Goal: Check status: Check status

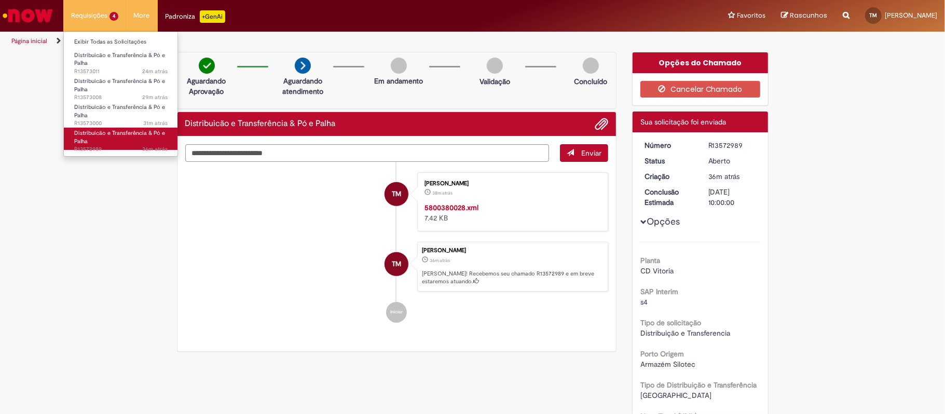
click at [133, 143] on link "Distribuicão e Transferência & Pó e Palha 36m atrás 36 minutos atrás R13572989" at bounding box center [121, 139] width 114 height 22
click at [97, 145] on span "36m atrás 36 minutos atrás R13572989" at bounding box center [120, 149] width 93 height 8
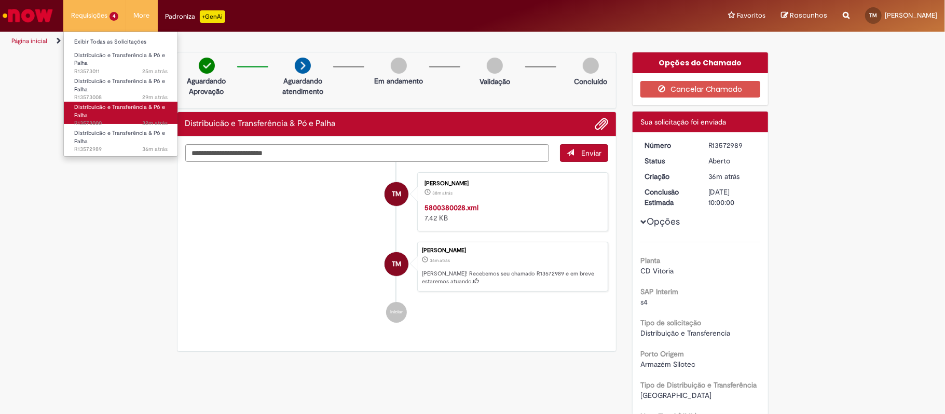
click at [88, 113] on link "Distribuicão e Transferência & Pó e Palha 32m atrás 32 minutos atrás R13573000" at bounding box center [121, 113] width 114 height 22
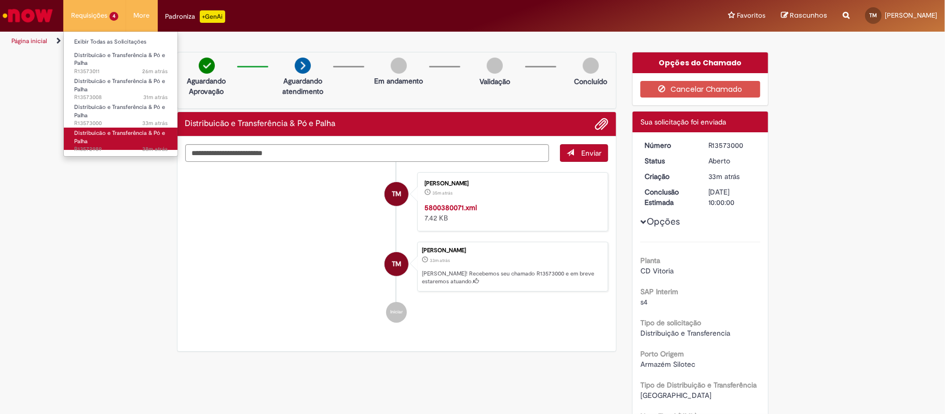
click at [104, 128] on link "Distribuicão e Transferência & Pó e Palha 38m atrás 38 minutos atrás R13572989" at bounding box center [121, 139] width 114 height 22
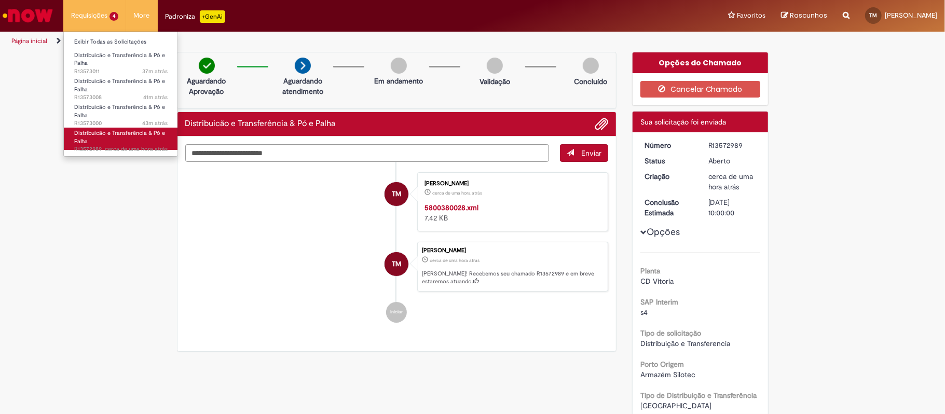
click at [152, 143] on link "Distribuicão e Transferência & Pó e Palha cerca de uma hora atrás cerca de uma …" at bounding box center [121, 139] width 114 height 22
click at [142, 136] on span "Distribuicão e Transferência & Pó e Palha" at bounding box center [119, 137] width 91 height 16
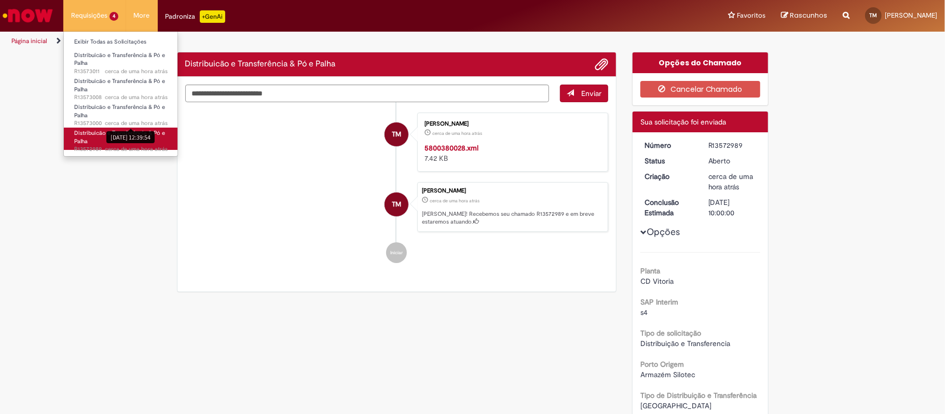
click at [119, 134] on span "Distribuicão e Transferência & Pó e Palha" at bounding box center [119, 137] width 91 height 16
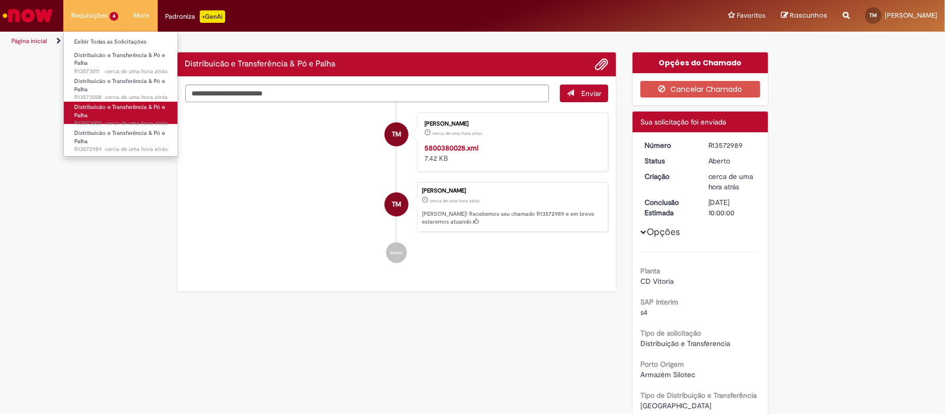
click at [115, 111] on span "Distribuicão e Transferência & Pó e Palha" at bounding box center [119, 111] width 91 height 16
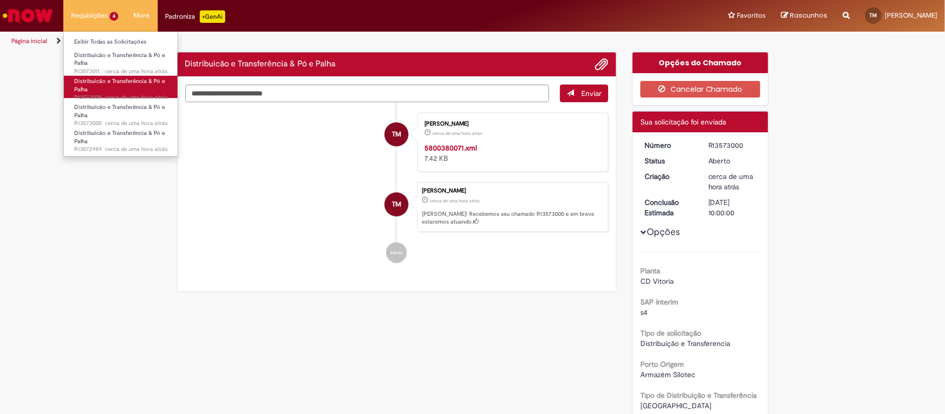
click at [142, 86] on link "Distribuicão e Transferência & Pó e Palha cerca de uma hora atrás cerca de uma …" at bounding box center [121, 87] width 114 height 22
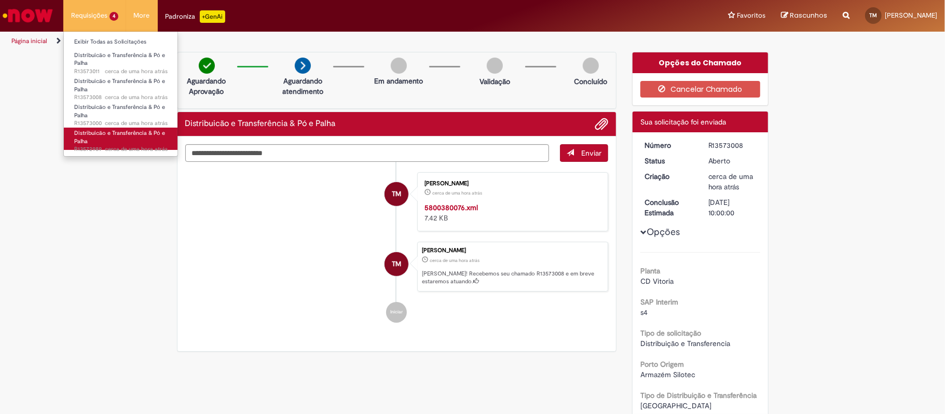
click at [94, 132] on span "Distribuicão e Transferência & Pó e Palha" at bounding box center [119, 137] width 91 height 16
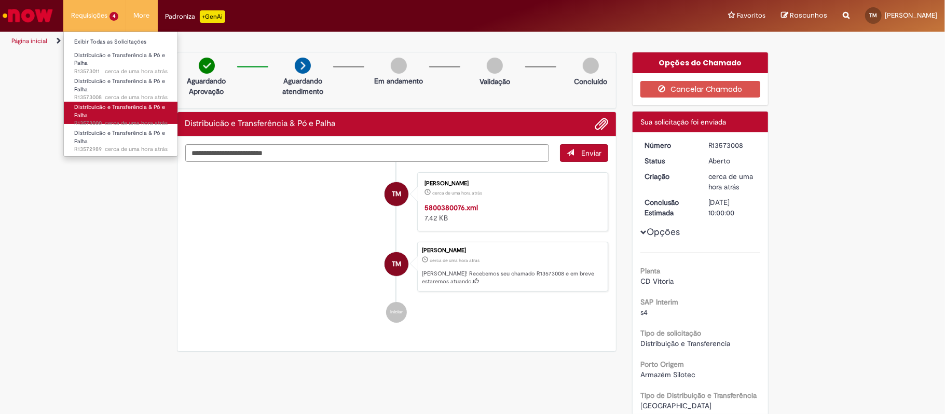
click at [108, 104] on span "Distribuicão e Transferência & Pó e Palha" at bounding box center [119, 111] width 91 height 16
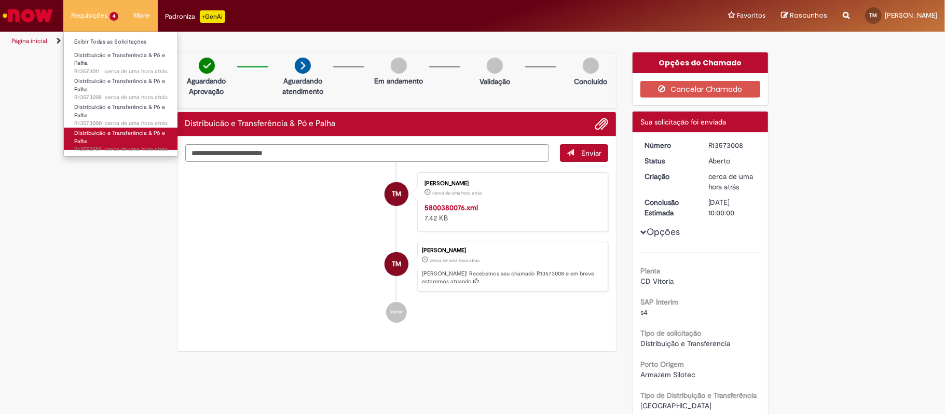
click at [117, 137] on span "Distribuicão e Transferência & Pó e Palha" at bounding box center [119, 137] width 91 height 16
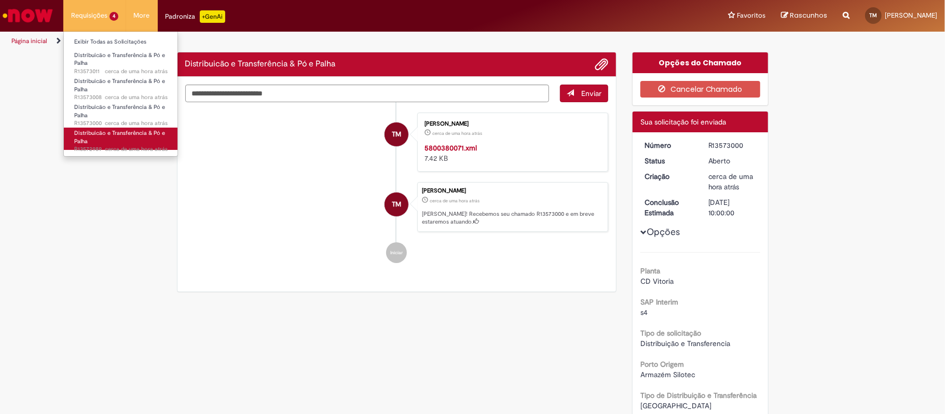
click at [110, 142] on link "Distribuicão e Transferência & Pó e Palha cerca de uma hora atrás cerca de uma …" at bounding box center [121, 139] width 114 height 22
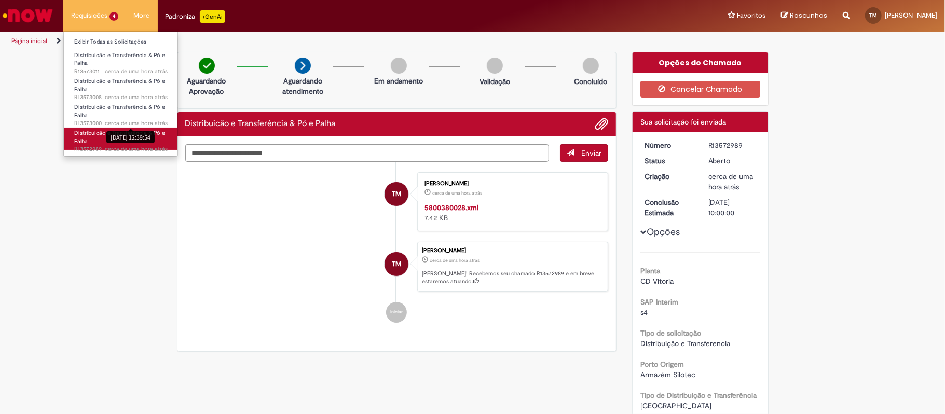
click at [125, 131] on span "Distribuicão e Transferência & Pó e Palha" at bounding box center [119, 137] width 91 height 16
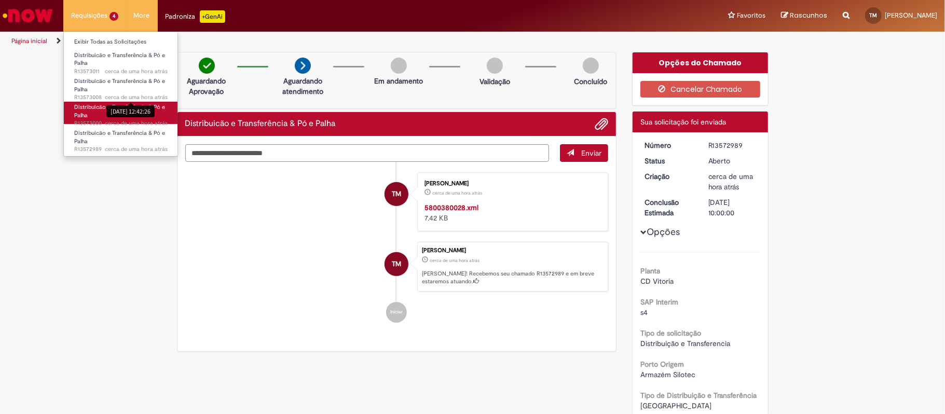
click at [111, 104] on span "Distribuicão e Transferência & Pó e Palha" at bounding box center [119, 111] width 91 height 16
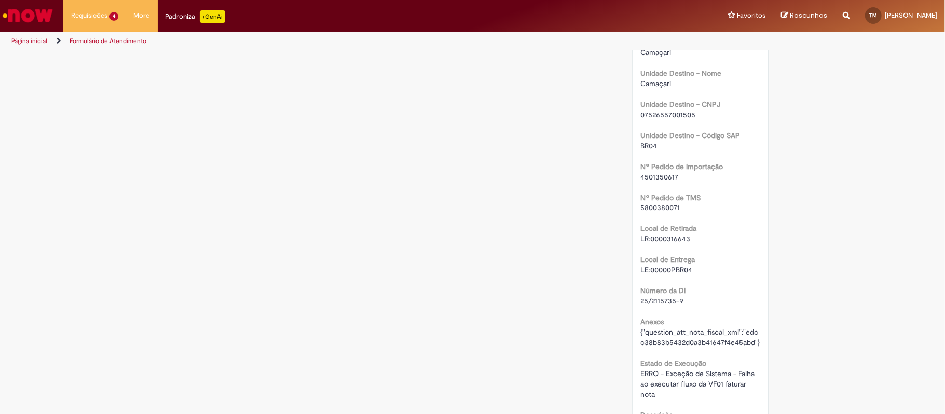
scroll to position [1384, 0]
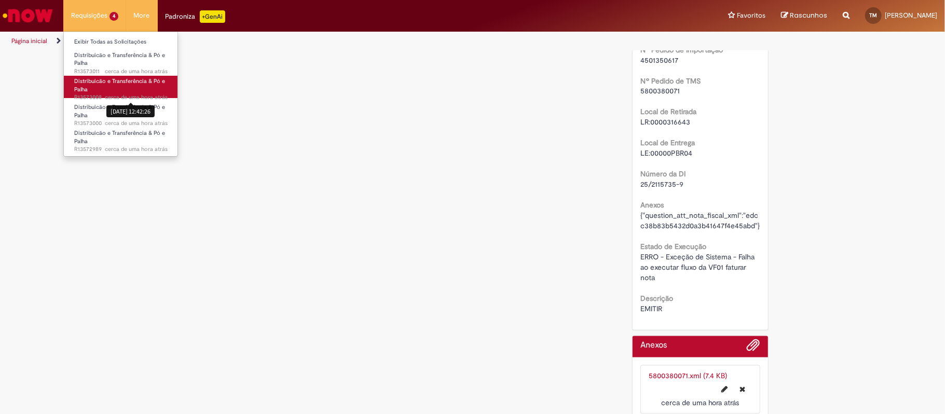
click at [121, 82] on span "Distribuicão e Transferência & Pó e Palha" at bounding box center [119, 85] width 91 height 16
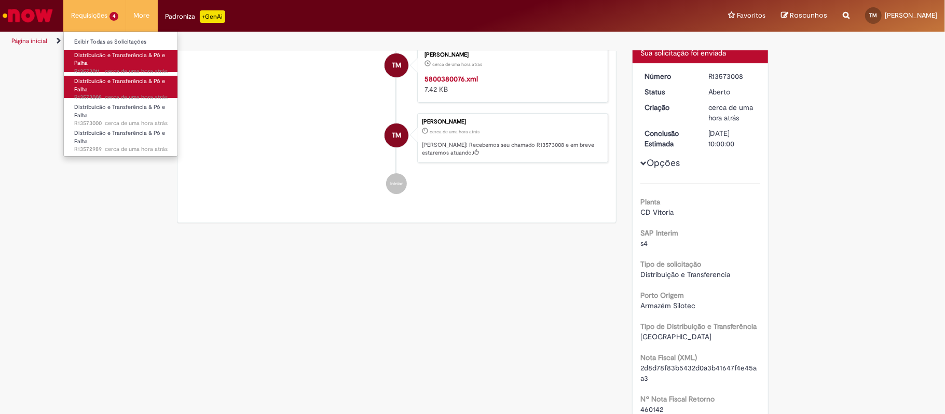
scroll to position [129, 0]
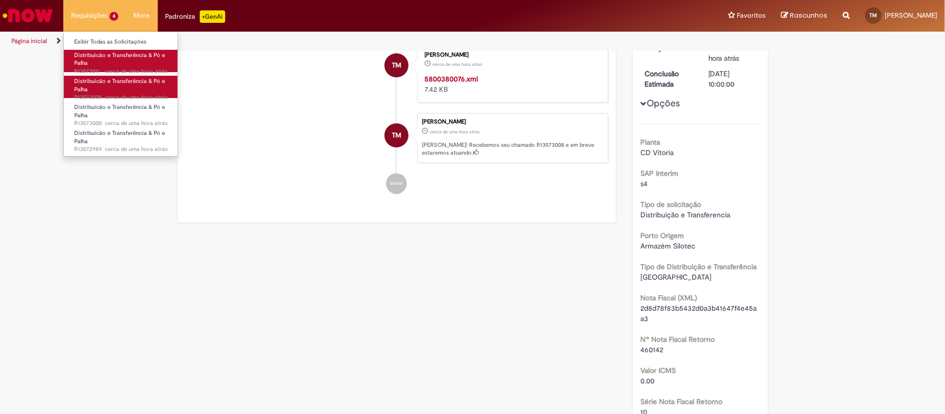
click at [115, 63] on link "Distribuicão e Transferência & Pó e Palha cerca de uma hora atrás cerca de uma …" at bounding box center [121, 61] width 114 height 22
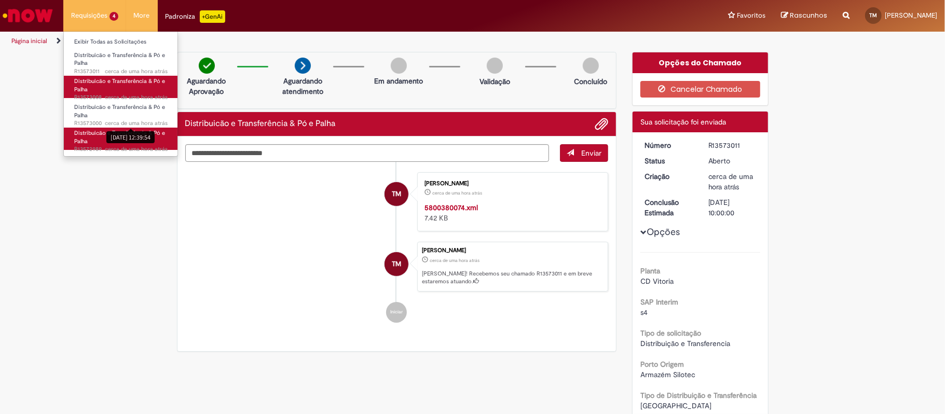
click at [152, 129] on ul "Exibir Todas as Solicitações Distribuicão e Transferência & Pó e Palha cerca de…" at bounding box center [120, 94] width 115 height 126
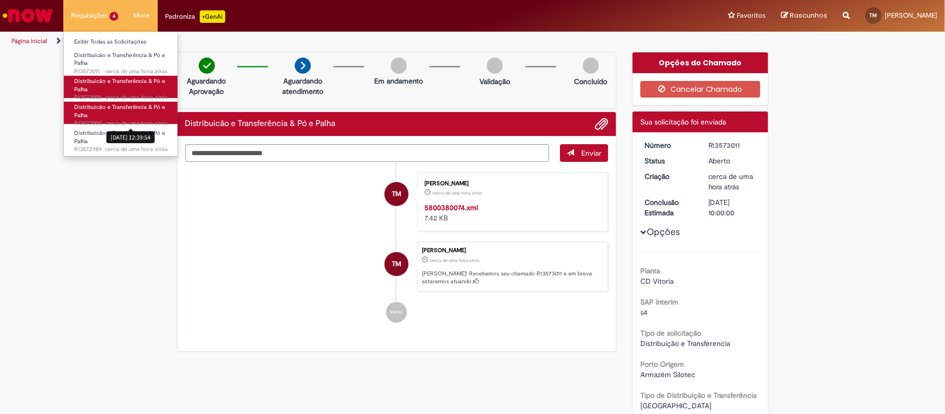
click at [141, 106] on span "Distribuicão e Transferência & Pó e Palha" at bounding box center [119, 111] width 91 height 16
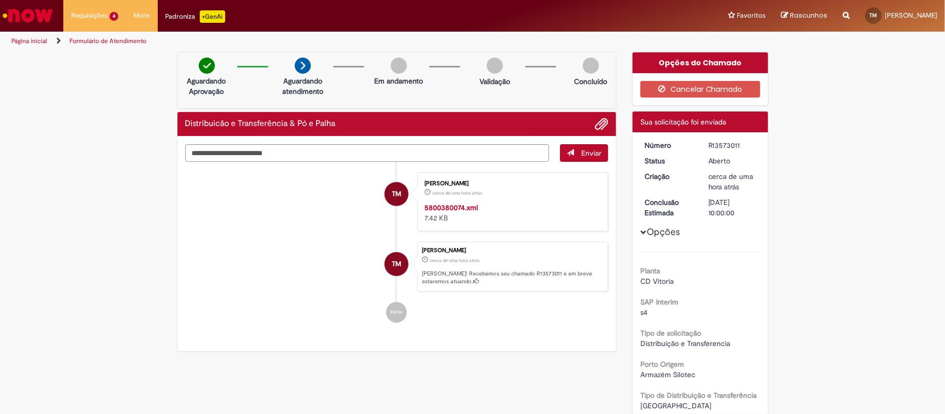
click at [0, 0] on link "Distribuicão e Transferência & Pó e Palha cerca de uma hora atrás cerca de uma …" at bounding box center [0, 0] width 0 height 0
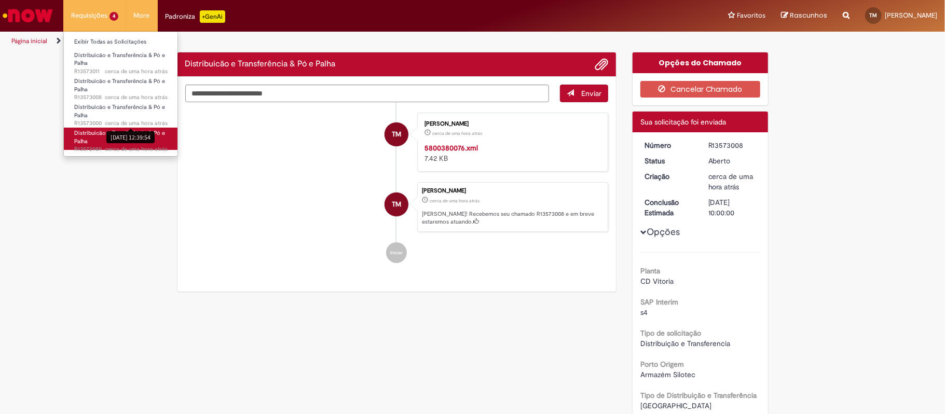
click at [127, 132] on span "Distribuicão e Transferência & Pó e Palha" at bounding box center [119, 137] width 91 height 16
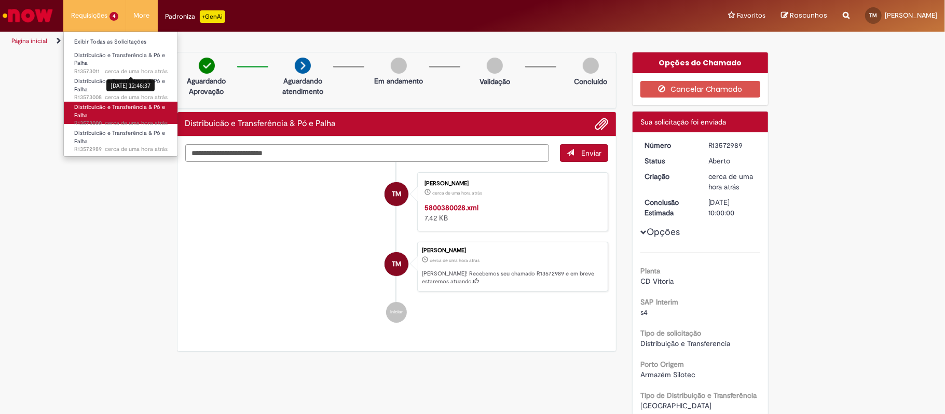
click at [157, 119] on link "Distribuicão e Transferência & Pó e Palha cerca de uma hora atrás cerca de uma …" at bounding box center [121, 113] width 114 height 22
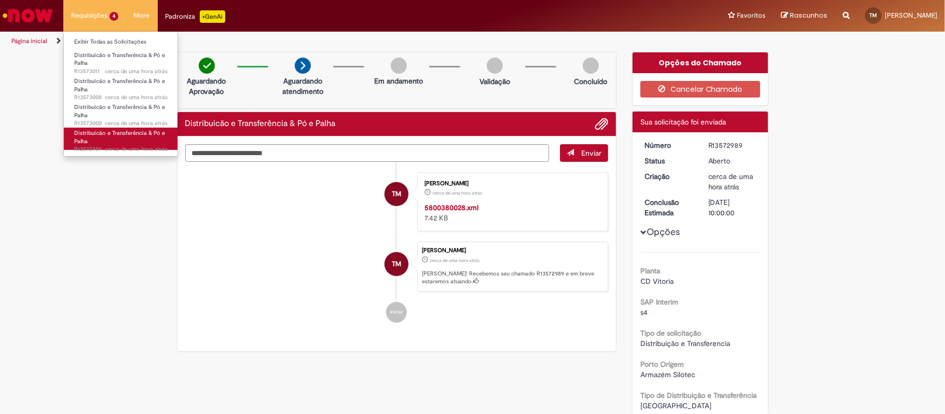
click at [136, 135] on span "Distribuicão e Transferência & Pó e Palha" at bounding box center [119, 137] width 91 height 16
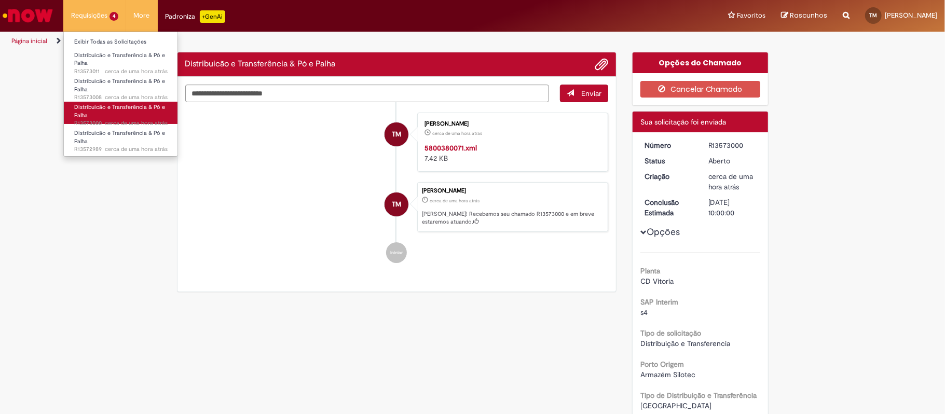
click at [147, 111] on span "Distribuicão e Transferência & Pó e Palha" at bounding box center [119, 111] width 91 height 16
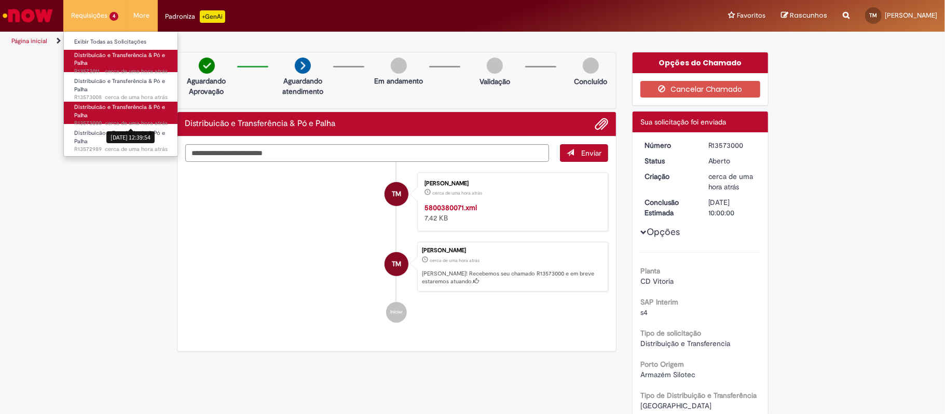
click at [115, 125] on span "cerca de uma hora atrás" at bounding box center [136, 123] width 63 height 8
click at [115, 135] on div "27/09/2025 12:39:54" at bounding box center [130, 137] width 48 height 12
click at [116, 140] on div "27/09/2025 12:39:54" at bounding box center [130, 137] width 48 height 12
click at [102, 142] on link "Distribuicão e Transferência & Pó e Palha cerca de uma hora atrás cerca de uma …" at bounding box center [121, 139] width 114 height 22
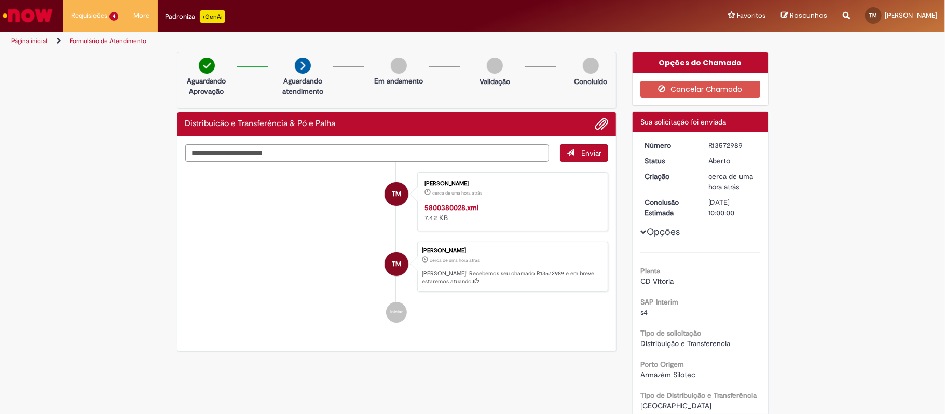
click at [717, 143] on div "R13572989" at bounding box center [733, 145] width 48 height 10
copy div "R13572989"
click at [0, 0] on link "Distribuicão e Transferência & Pó e Palha cerca de uma hora atrás cerca de uma …" at bounding box center [0, 0] width 0 height 0
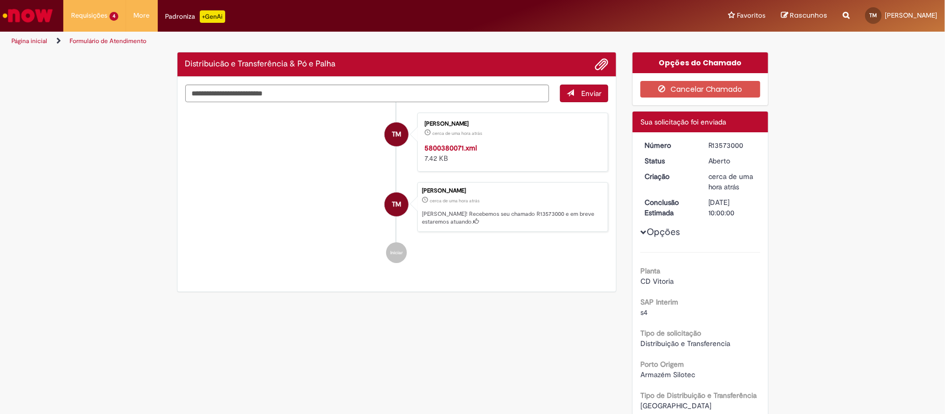
click at [725, 144] on div "R13573000" at bounding box center [733, 145] width 48 height 10
copy div "R13573000"
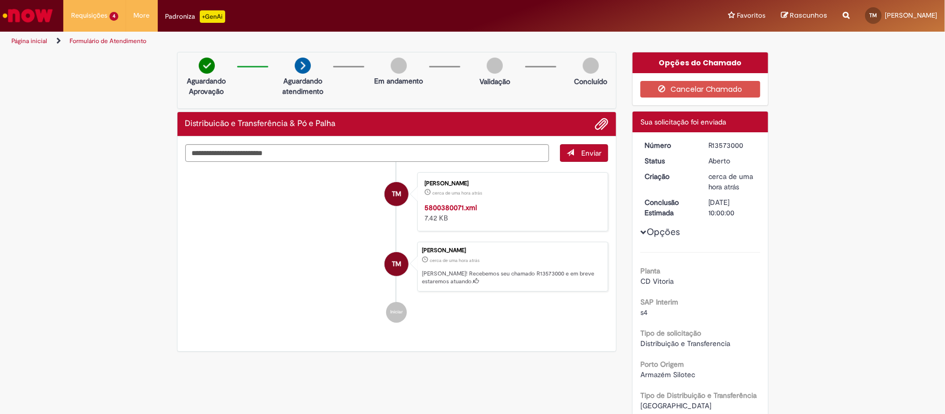
click at [0, 0] on ul "Exibir Todas as Solicitações Distribuicão e Transferência & Pó e Palha cerca de…" at bounding box center [0, 0] width 0 height 0
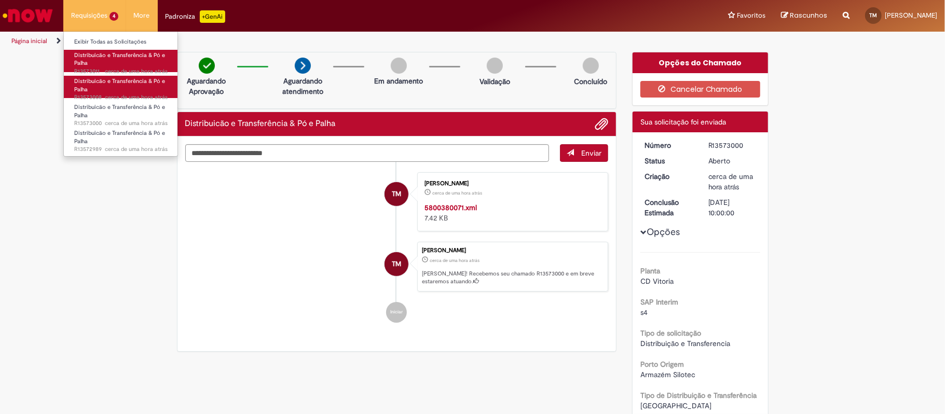
click at [73, 83] on link "Distribuicão e Transferência & Pó e Palha cerca de uma hora atrás cerca de uma …" at bounding box center [121, 87] width 114 height 22
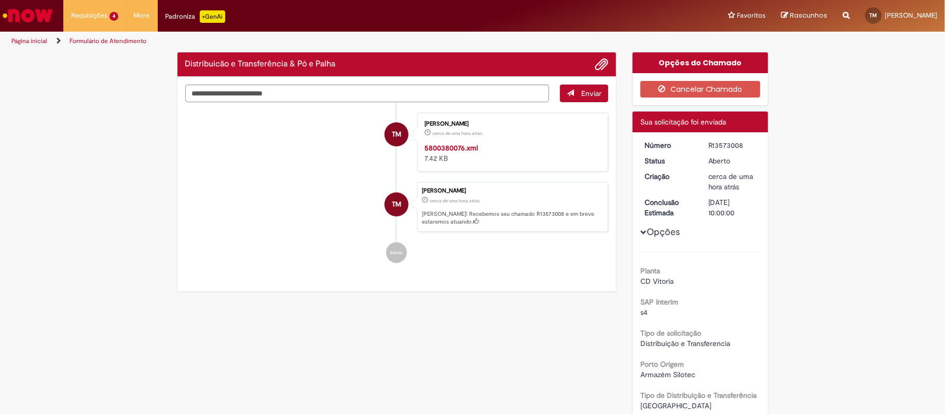
click at [723, 145] on div "R13573008" at bounding box center [733, 145] width 48 height 10
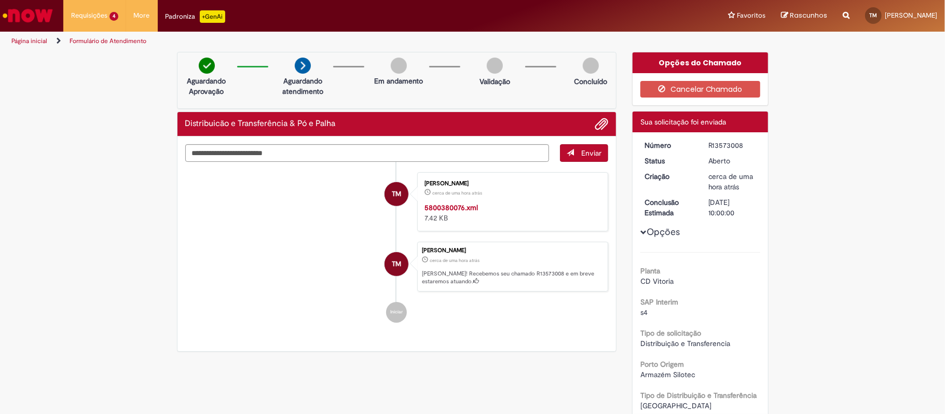
copy div "R13573008"
click at [0, 0] on link "Distribuicão e Transferência & Pó e Palha cerca de uma hora atrás cerca de uma …" at bounding box center [0, 0] width 0 height 0
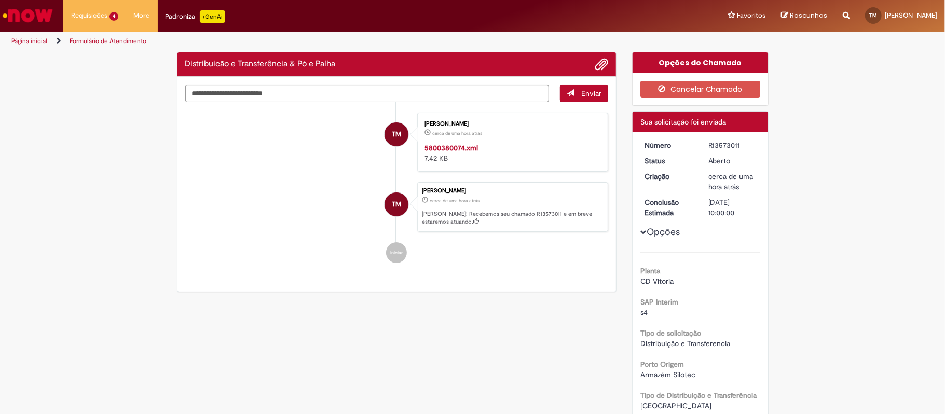
click at [715, 144] on div "R13573011" at bounding box center [733, 145] width 48 height 10
copy div "R13573011"
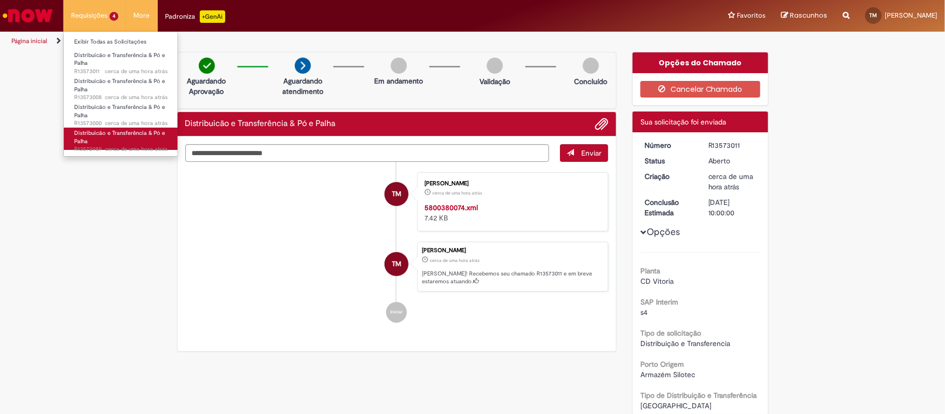
click at [107, 138] on link "Distribuicão e Transferência & Pó e Palha cerca de uma hora atrás cerca de uma …" at bounding box center [121, 139] width 114 height 22
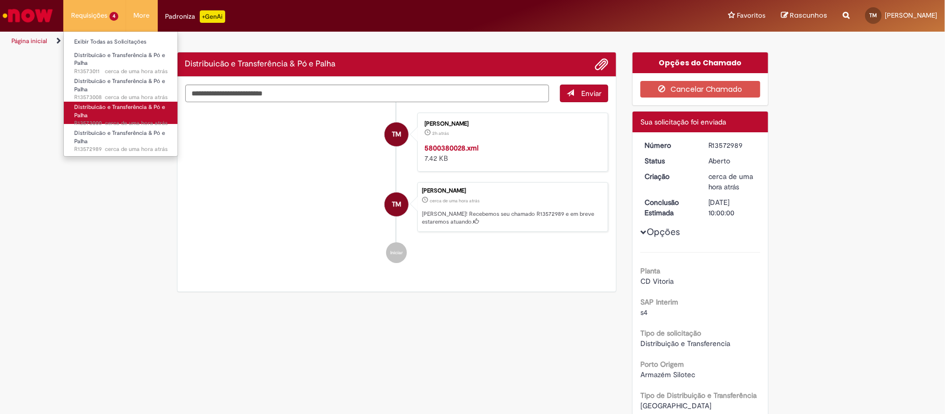
click at [119, 116] on link "Distribuicão e Transferência & Pó e Palha cerca de uma hora atrás cerca de uma …" at bounding box center [121, 113] width 114 height 22
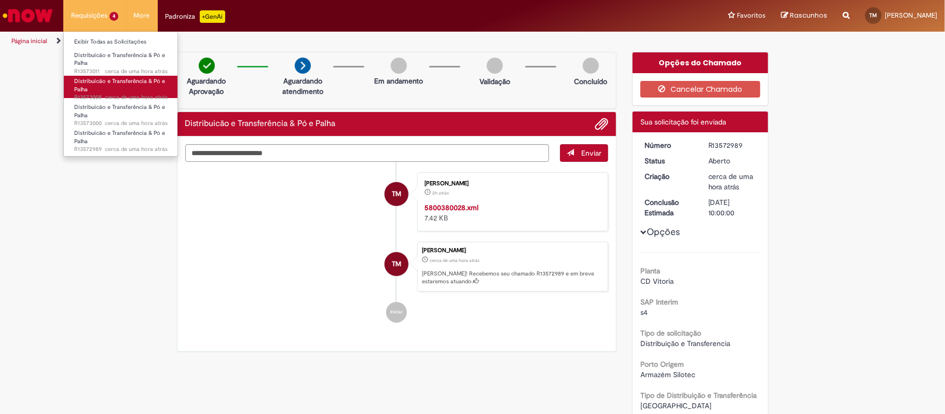
click at [119, 88] on link "Distribuicão e Transferência & Pó e Palha cerca de uma hora atrás cerca de uma …" at bounding box center [121, 87] width 114 height 22
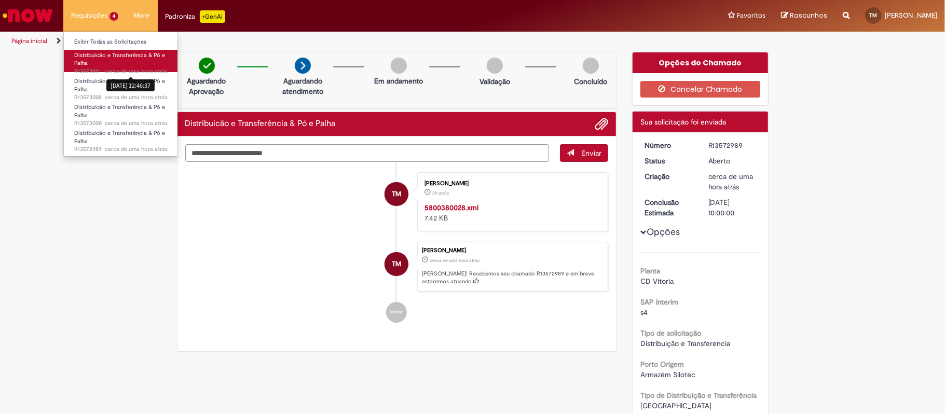
click at [116, 63] on link "Distribuicão e Transferência & Pó e Palha cerca de uma hora atrás cerca de uma …" at bounding box center [121, 61] width 114 height 22
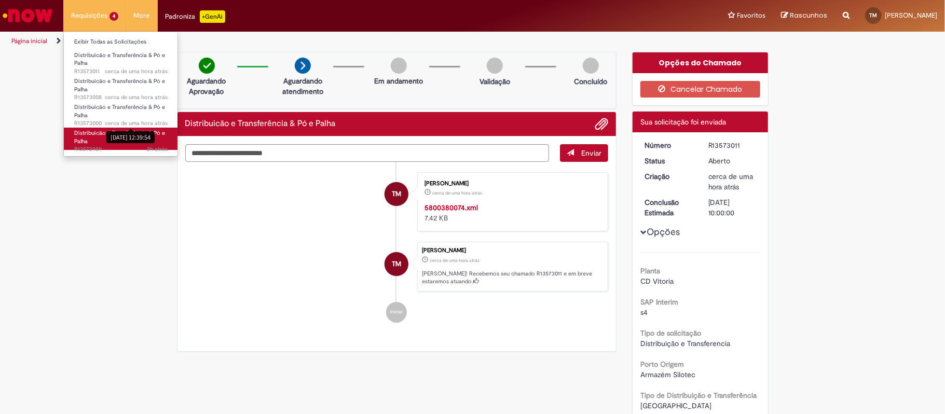
click at [124, 133] on span "Distribuicão e Transferência & Pó e Palha" at bounding box center [119, 137] width 91 height 16
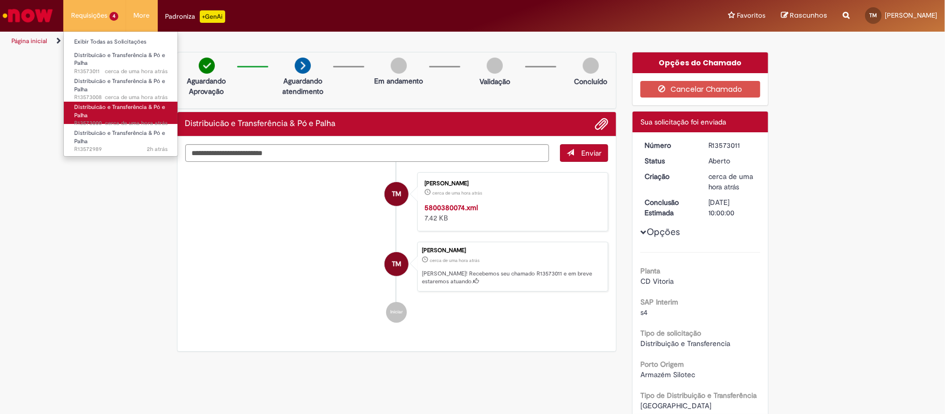
click at [110, 117] on link "Distribuicão e Transferência & Pó e Palha cerca de uma hora atrás cerca de uma …" at bounding box center [121, 113] width 114 height 22
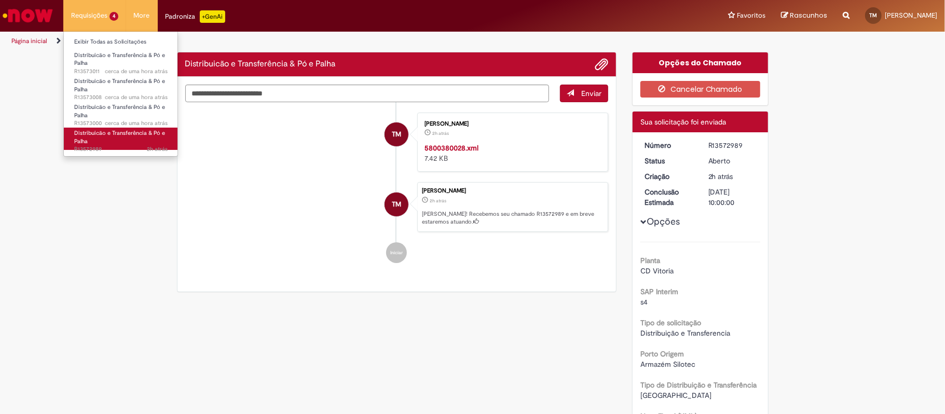
click at [127, 136] on span "Distribuicão e Transferência & Pó e Palha" at bounding box center [119, 137] width 91 height 16
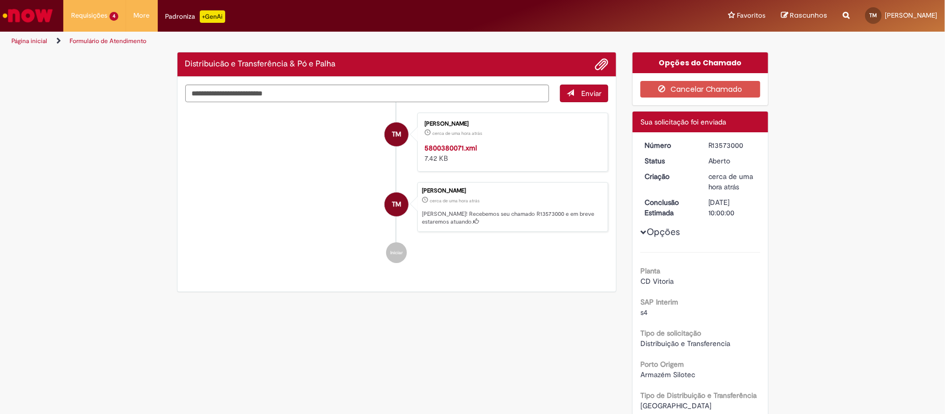
click at [0, 0] on link "Distribuicão e Transferência & Pó e Palha cerca de uma hora atrás cerca de uma …" at bounding box center [0, 0] width 0 height 0
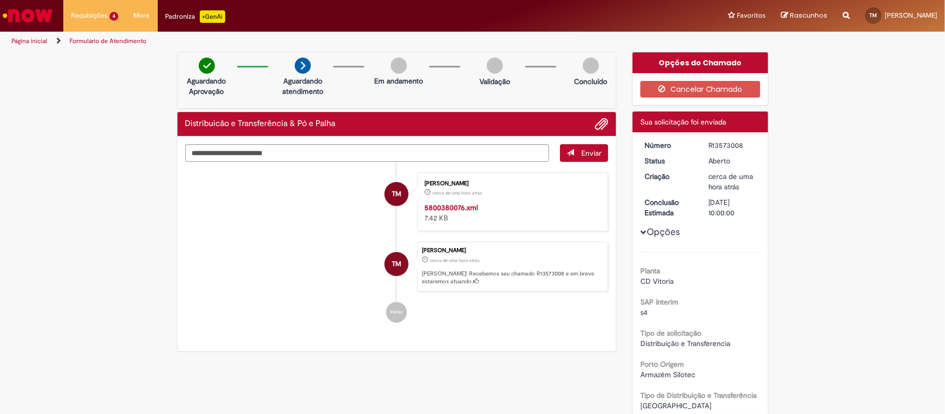
drag, startPoint x: 135, startPoint y: 135, endPoint x: 130, endPoint y: 133, distance: 5.6
click at [0, 0] on span "Distribuicão e Transferência & Pó e Palha" at bounding box center [0, 0] width 0 height 0
click at [0, 0] on link "Distribuicão e Transferência & Pó e Palha cerca de uma hora atrás cerca de uma …" at bounding box center [0, 0] width 0 height 0
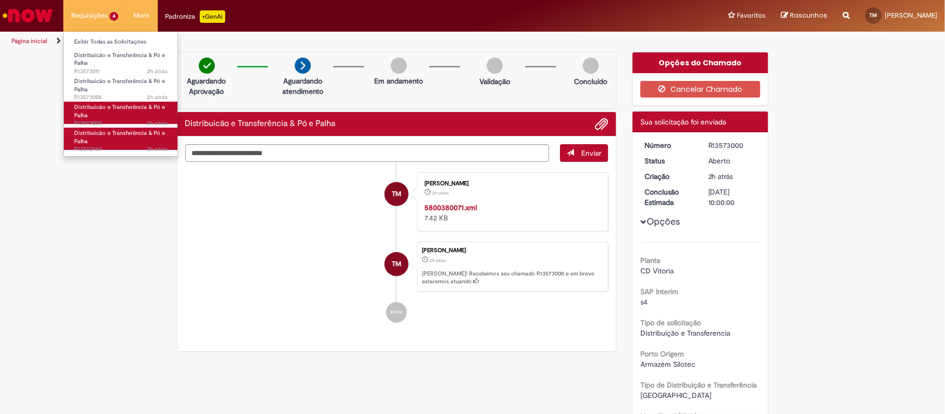
click at [112, 124] on ul "Exibir Todas as Solicitações Distribuicão e Transferência & Pó e Palha 2h atrás…" at bounding box center [120, 94] width 115 height 126
click at [108, 144] on link "Distribuicão e Transferência & Pó e Palha 2h atrás 2 horas atrás R13572989" at bounding box center [121, 139] width 114 height 22
click at [106, 133] on span "Distribuicão e Transferência & Pó e Palha" at bounding box center [119, 137] width 91 height 16
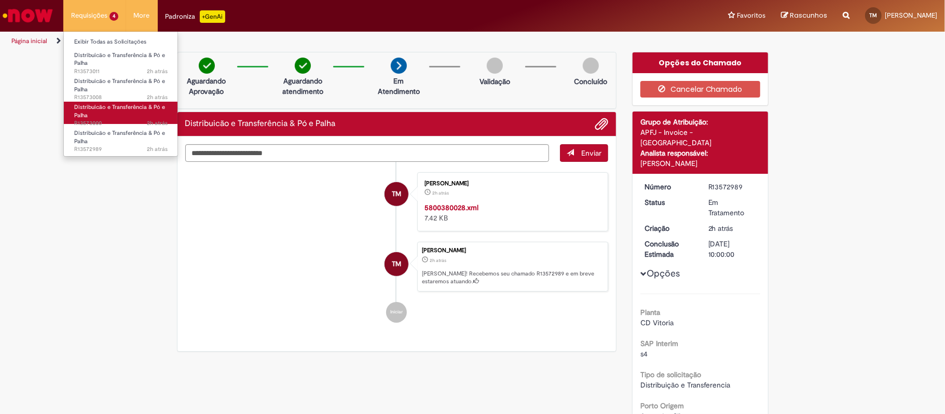
click at [110, 112] on link "Distribuicão e Transferência & Pó e Palha 2h atrás 2 horas atrás R13573000" at bounding box center [121, 113] width 114 height 22
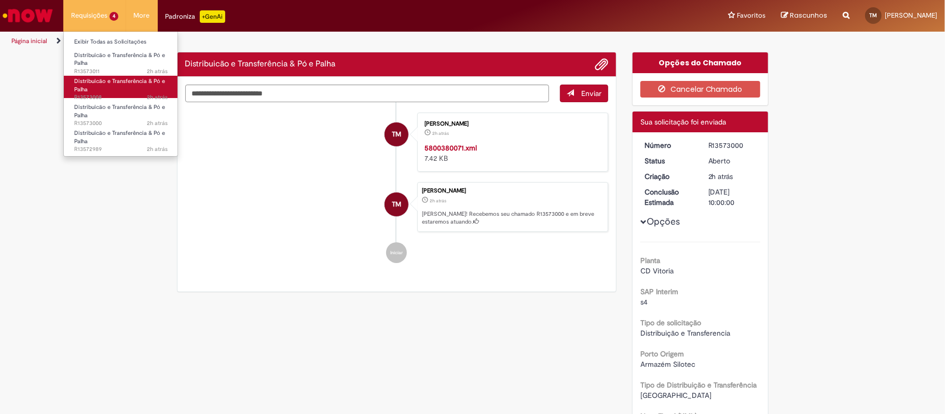
click at [129, 83] on span "Distribuicão e Transferência & Pó e Palha" at bounding box center [119, 85] width 91 height 16
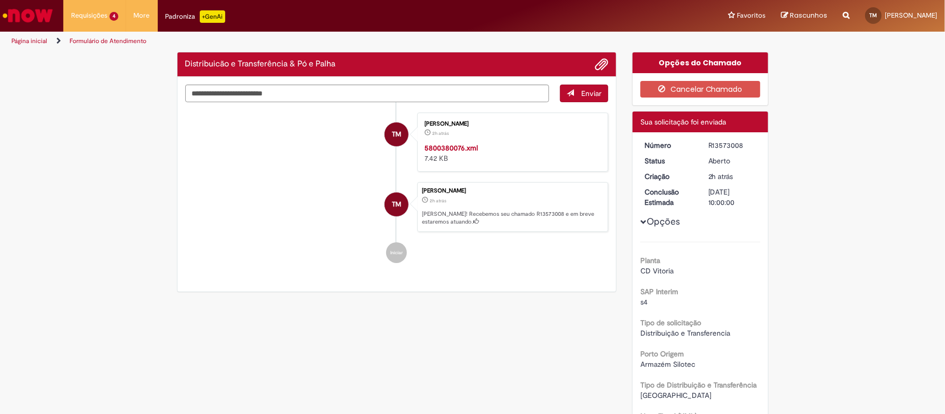
click at [0, 0] on span "2h atrás 2 horas atrás R13573011" at bounding box center [0, 0] width 0 height 0
click at [0, 0] on link "Distribuicão e Transferência & Pó e Palha 2h atrás 2 horas atrás R13572989" at bounding box center [0, 0] width 0 height 0
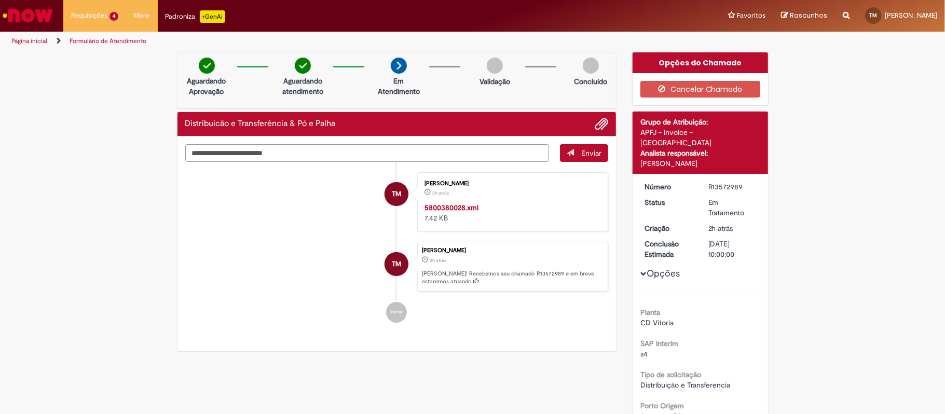
click at [0, 0] on link "Distribuicão e Transferência & Pó e Palha 2h atrás 2 horas atrás R13572989" at bounding box center [0, 0] width 0 height 0
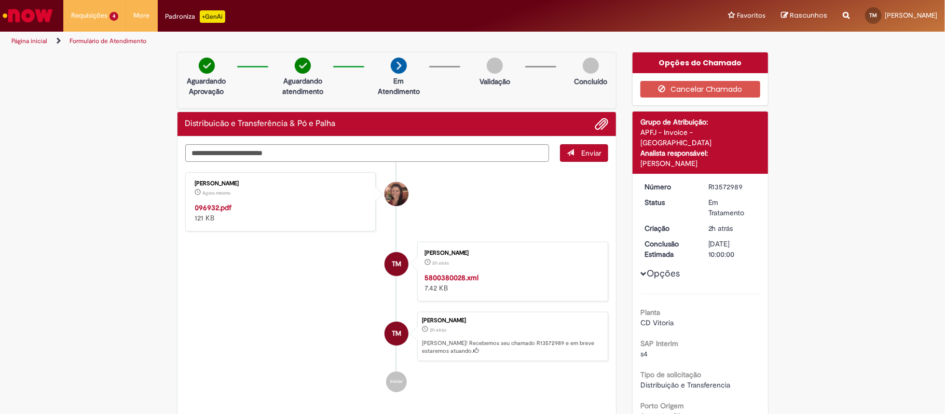
click at [198, 207] on strong "096932.pdf" at bounding box center [213, 207] width 37 height 9
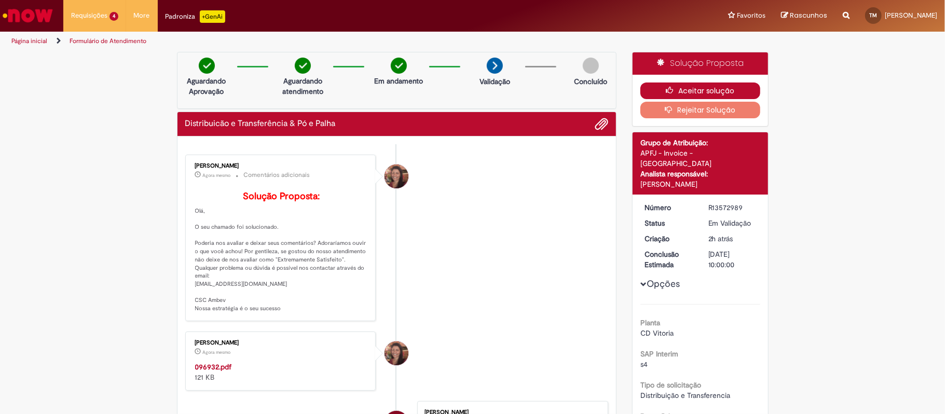
click at [652, 88] on button "Aceitar solução" at bounding box center [701, 91] width 120 height 17
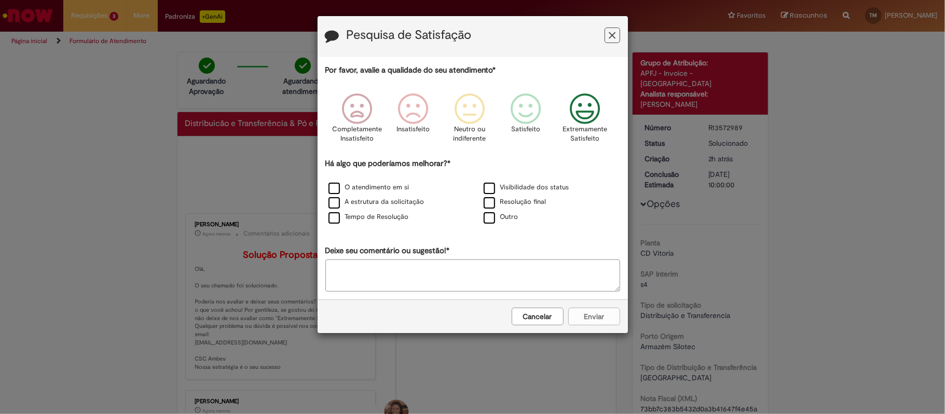
click at [575, 113] on icon "Feedback" at bounding box center [584, 108] width 39 height 31
click at [383, 204] on label "A estrutura da solicitação" at bounding box center [377, 202] width 96 height 10
click at [596, 315] on button "Enviar" at bounding box center [594, 317] width 52 height 18
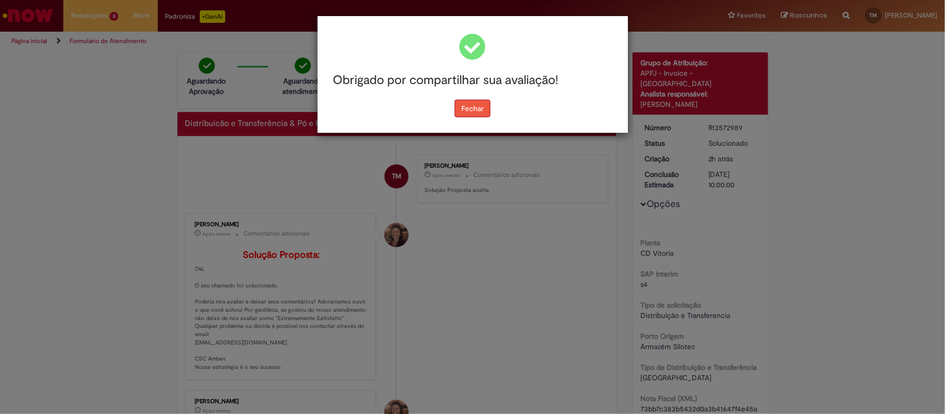
click at [480, 104] on button "Fechar" at bounding box center [473, 109] width 36 height 18
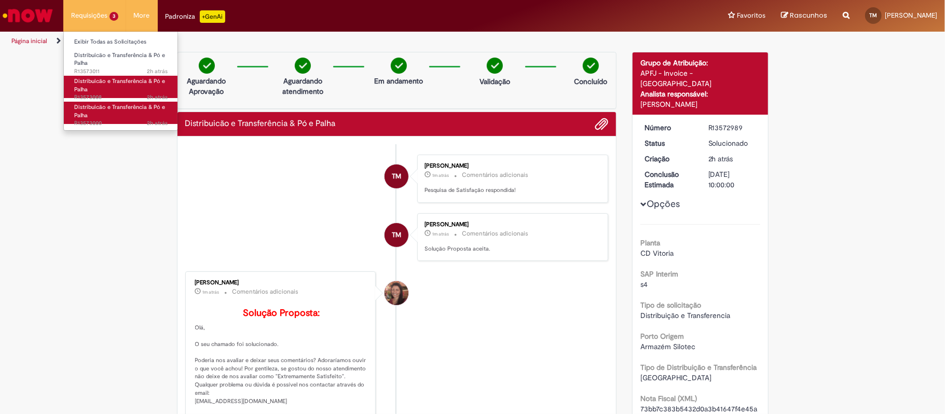
drag, startPoint x: 87, startPoint y: 110, endPoint x: 77, endPoint y: 94, distance: 18.4
click at [87, 110] on span "Distribuicão e Transferência & Pó e Palha" at bounding box center [119, 111] width 91 height 16
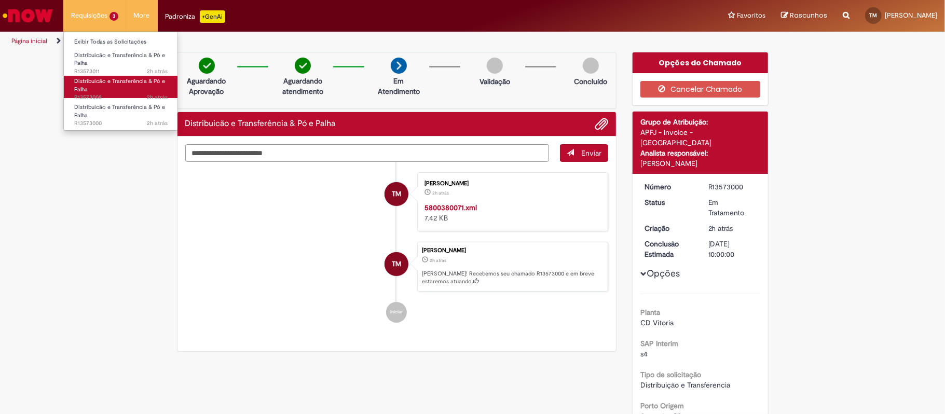
click at [124, 87] on link "Distribuicão e Transferência & Pó e Palha 2h atrás 2 horas atrás R13573008" at bounding box center [121, 87] width 114 height 22
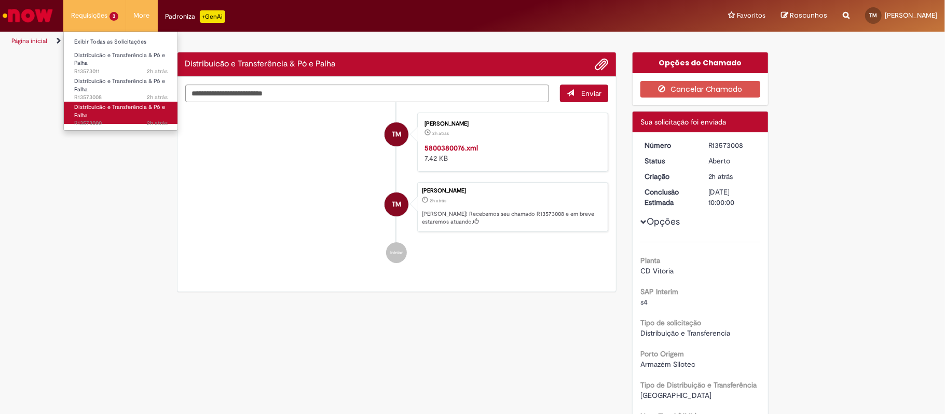
click at [120, 114] on link "Distribuicão e Transferência & Pó e Palha 2h atrás 2 horas atrás R13573000" at bounding box center [121, 113] width 114 height 22
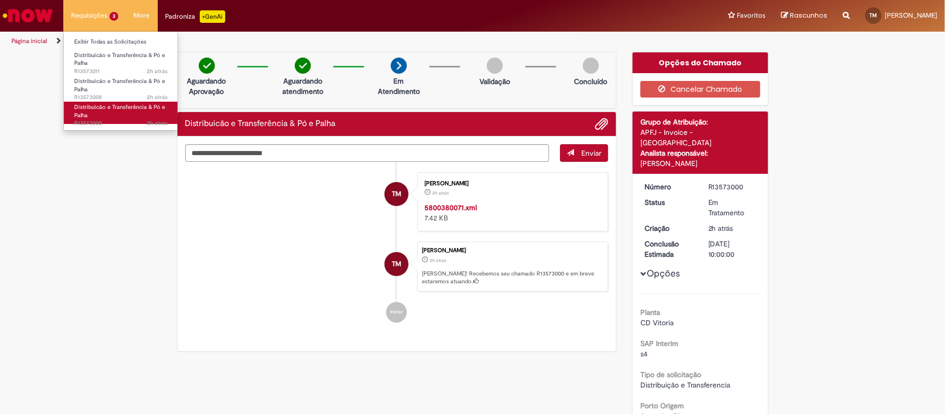
click at [118, 108] on span "Distribuicão e Transferência & Pó e Palha" at bounding box center [119, 111] width 91 height 16
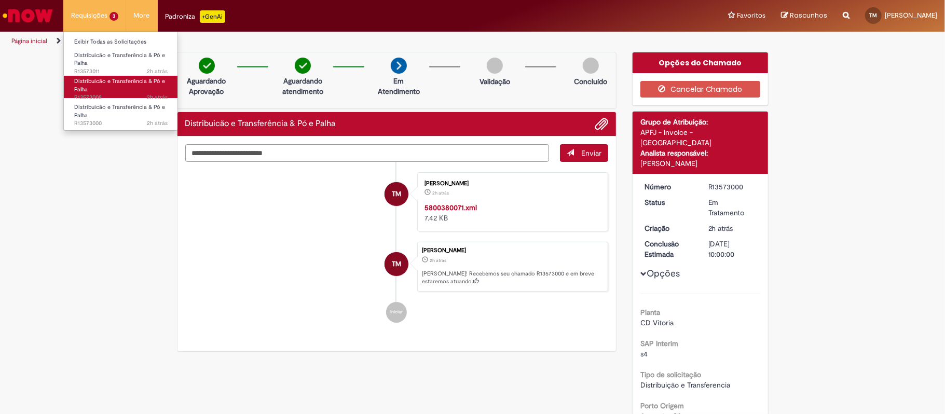
click at [121, 92] on link "Distribuicão e Transferência & Pó e Palha 2h atrás 2 horas atrás R13573008" at bounding box center [121, 87] width 114 height 22
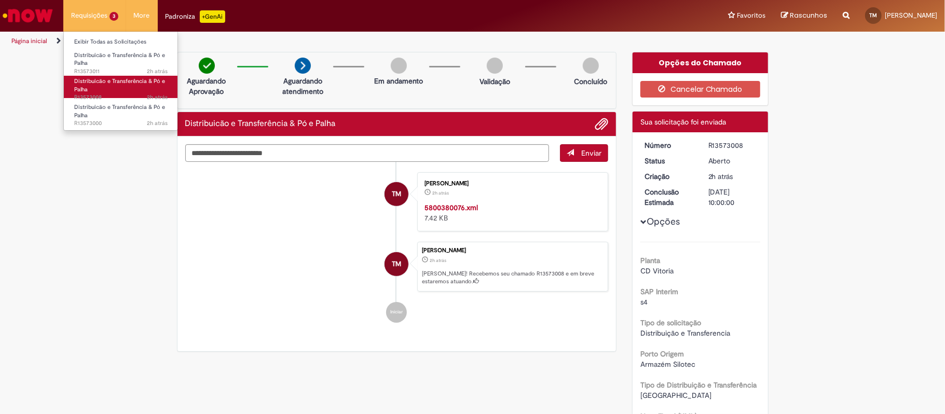
click at [104, 94] on span "2h atrás 2 horas atrás R13573008" at bounding box center [120, 97] width 93 height 8
click at [96, 102] on span "2h atrás 2 horas atrás R13573008" at bounding box center [120, 97] width 93 height 8
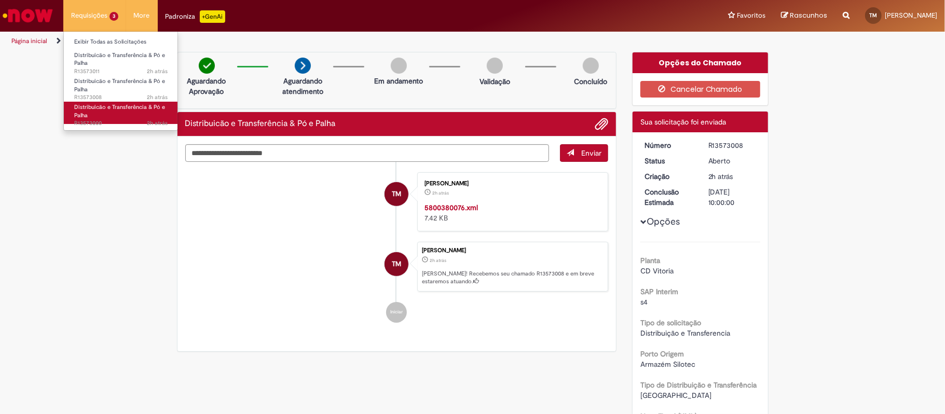
click at [100, 113] on link "Distribuicão e Transferência & Pó e Palha 2h atrás 2 horas atrás R13573000" at bounding box center [121, 113] width 114 height 22
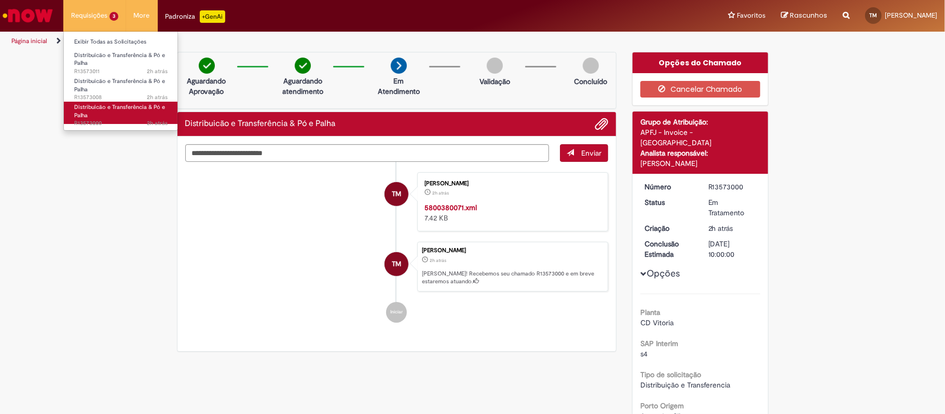
click at [128, 115] on link "Distribuicão e Transferência & Pó e Palha 2h atrás 2 horas atrás R13573000" at bounding box center [121, 113] width 114 height 22
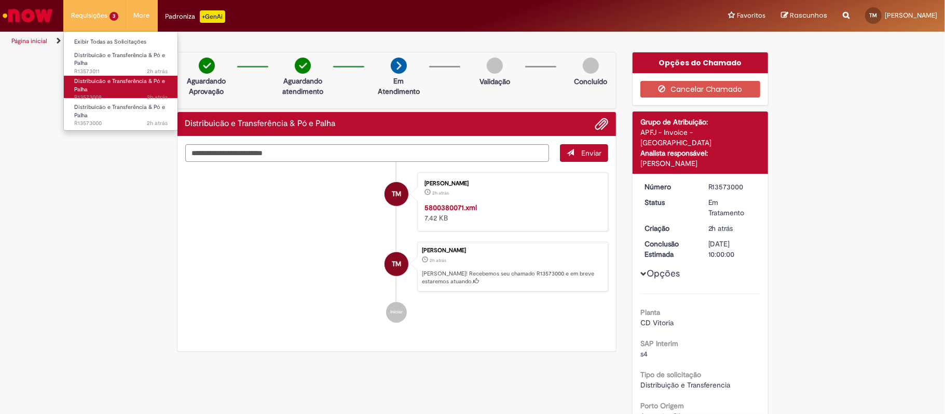
click at [119, 80] on span "Distribuicão e Transferência & Pó e Palha" at bounding box center [119, 85] width 91 height 16
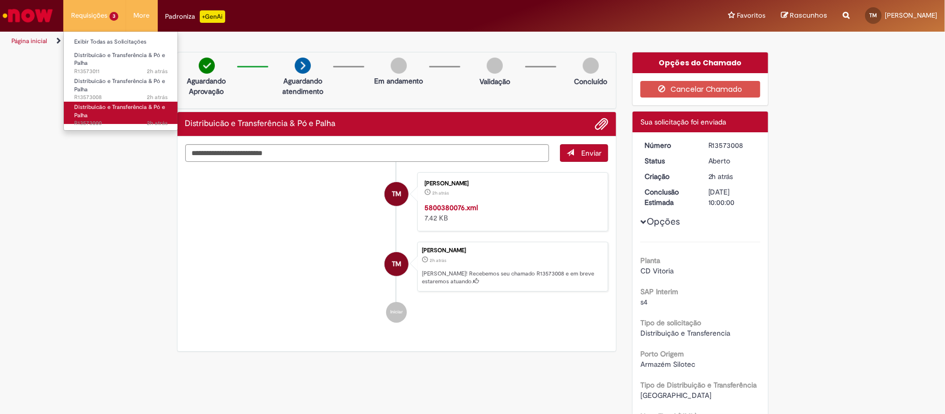
click at [101, 108] on span "Distribuicão e Transferência & Pó e Palha" at bounding box center [119, 111] width 91 height 16
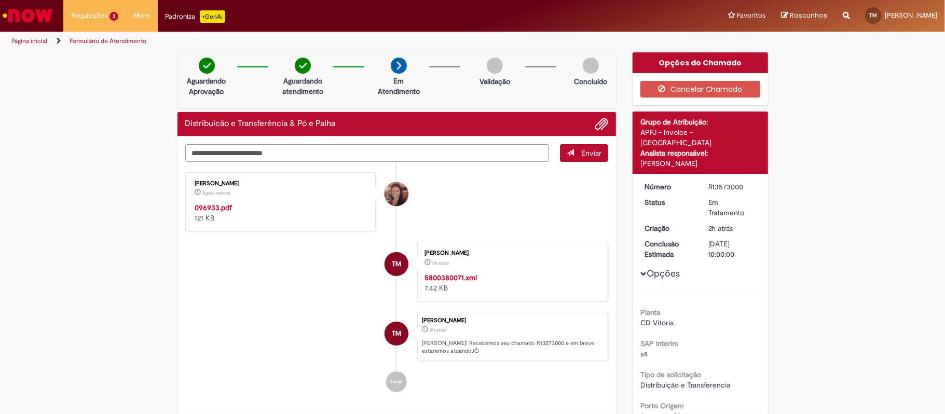
click at [216, 210] on strong "096933.pdf" at bounding box center [213, 207] width 37 height 9
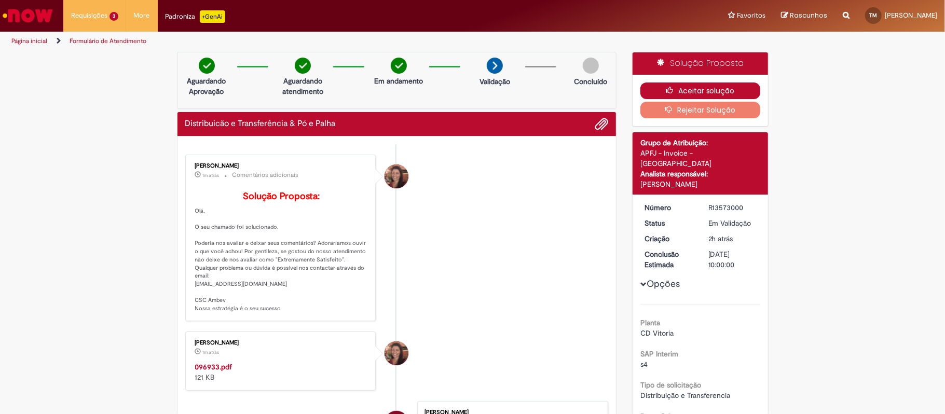
click at [713, 88] on button "Aceitar solução" at bounding box center [701, 91] width 120 height 17
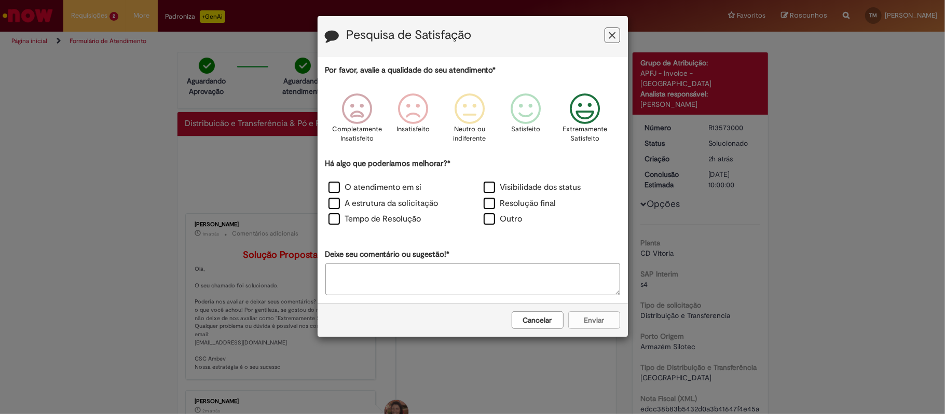
click at [594, 116] on icon "Feedback" at bounding box center [584, 108] width 39 height 31
click at [402, 203] on label "A estrutura da solicitação" at bounding box center [384, 204] width 110 height 12
click at [602, 332] on div "Cancelar Enviar" at bounding box center [473, 320] width 310 height 34
click at [601, 322] on button "Enviar" at bounding box center [594, 320] width 52 height 18
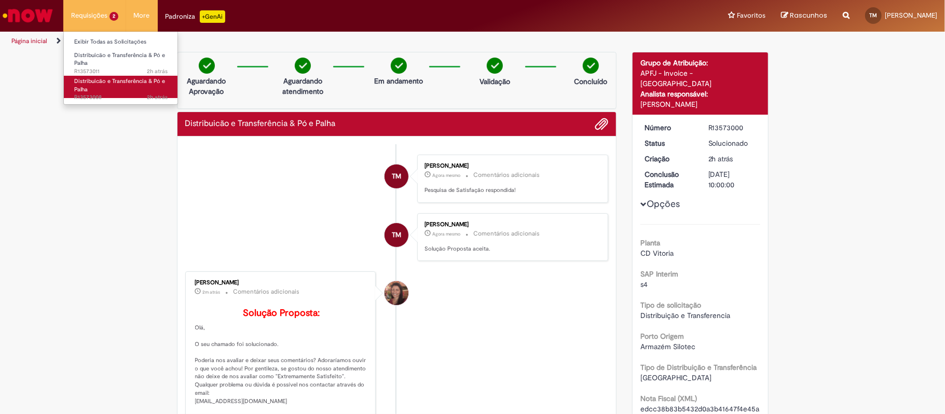
click at [90, 92] on link "Distribuicão e Transferência & Pó e Palha 2h atrás 2 horas atrás R13573008" at bounding box center [121, 87] width 114 height 22
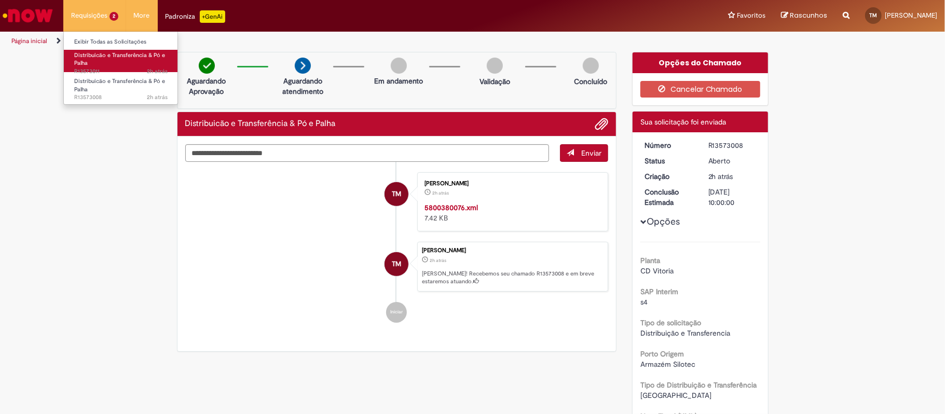
click at [85, 64] on span "Distribuicão e Transferência & Pó e Palha" at bounding box center [119, 59] width 91 height 16
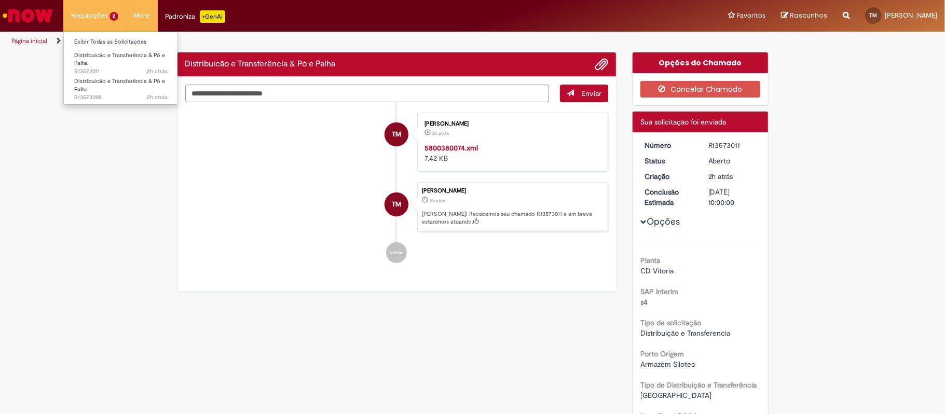
click at [138, 75] on li "Distribuicão e Transferência & Pó e Palha 2h atrás 2 horas atrás R13573008" at bounding box center [121, 85] width 114 height 26
click at [133, 80] on span "Distribuicão e Transferência & Pó e Palha" at bounding box center [119, 85] width 91 height 16
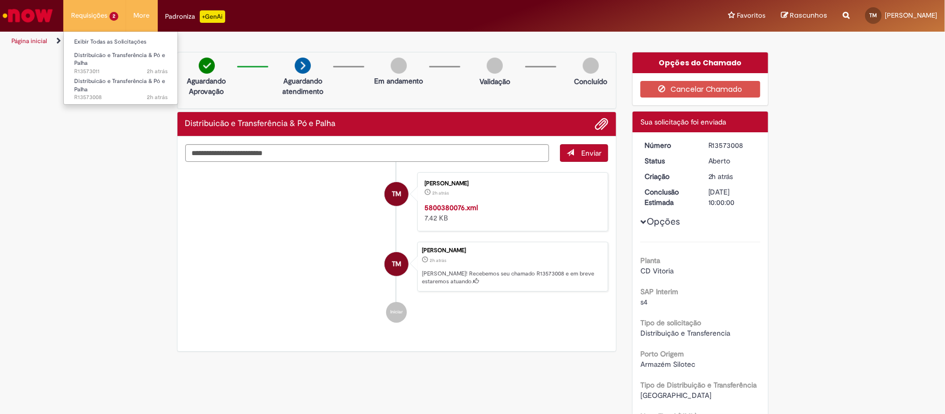
click at [126, 75] on li "Distribuicão e Transferência & Pó e Palha 2h atrás 2 horas atrás R13573008" at bounding box center [121, 85] width 114 height 26
click at [121, 91] on link "Distribuicão e Transferência & Pó e Palha 2h atrás 2 horas atrás R13573008" at bounding box center [121, 87] width 114 height 22
click at [132, 57] on span "Distribuicão e Transferência & Pó e Palha" at bounding box center [119, 59] width 91 height 16
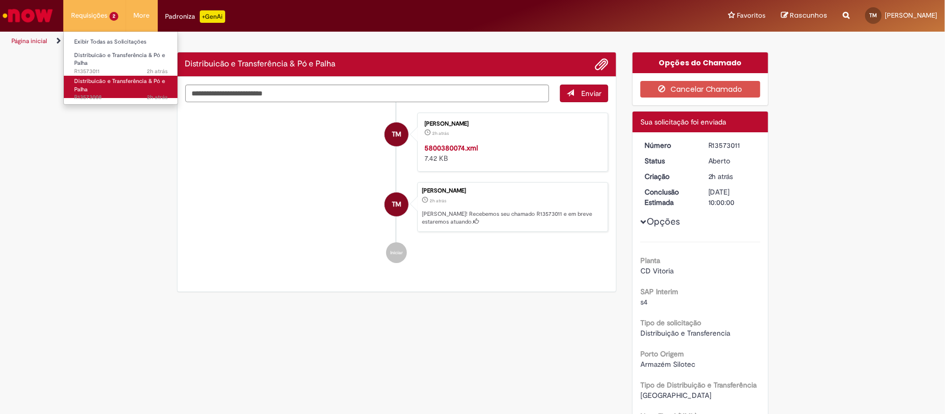
click at [139, 86] on link "Distribuicão e Transferência & Pó e Palha 2h atrás 2 horas atrás R13573008" at bounding box center [121, 87] width 114 height 22
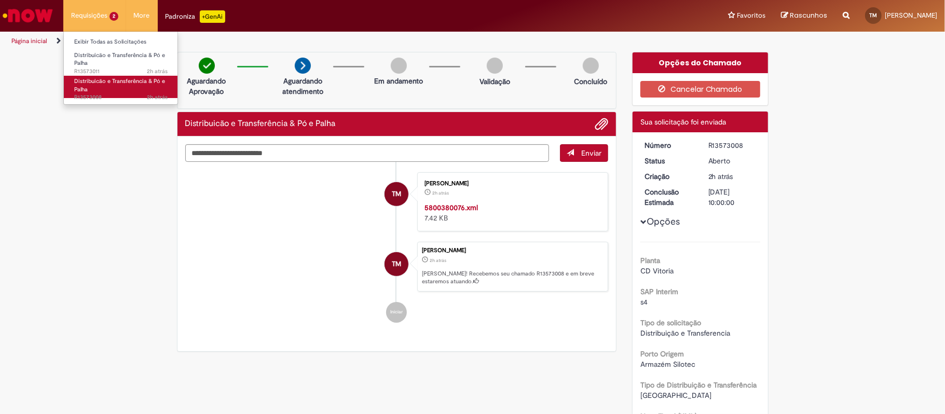
click at [131, 98] on span "2h atrás 2 horas atrás R13573008" at bounding box center [120, 97] width 93 height 8
click at [117, 84] on span "Distribuicão e Transferência & Pó e Palha" at bounding box center [119, 85] width 91 height 16
click at [112, 84] on span "Distribuicão e Transferência & Pó e Palha" at bounding box center [119, 85] width 91 height 16
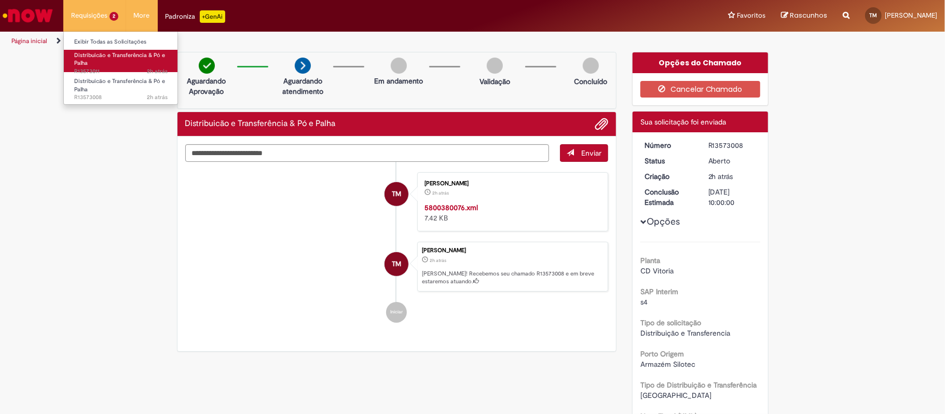
click at [110, 53] on span "Distribuicão e Transferência & Pó e Palha" at bounding box center [119, 59] width 91 height 16
click at [110, 55] on span "Distribuicão e Transferência & Pó e Palha" at bounding box center [119, 59] width 91 height 16
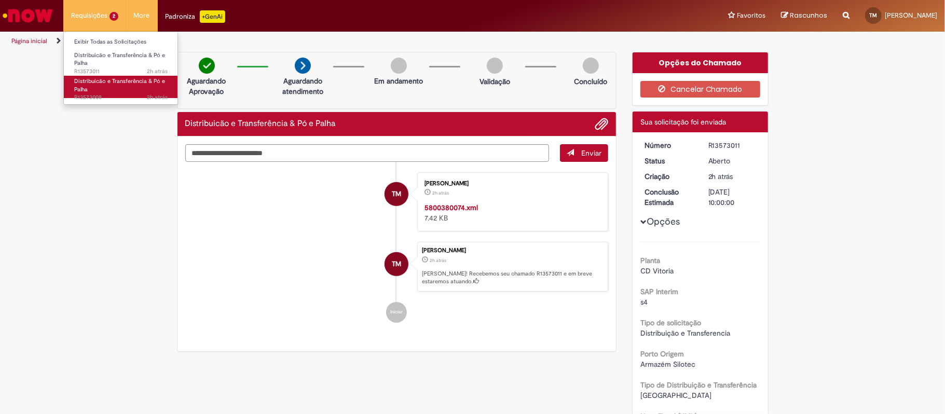
click at [106, 86] on link "Distribuicão e Transferência & Pó e Palha 2h atrás 2 horas atrás R13573008" at bounding box center [121, 87] width 114 height 22
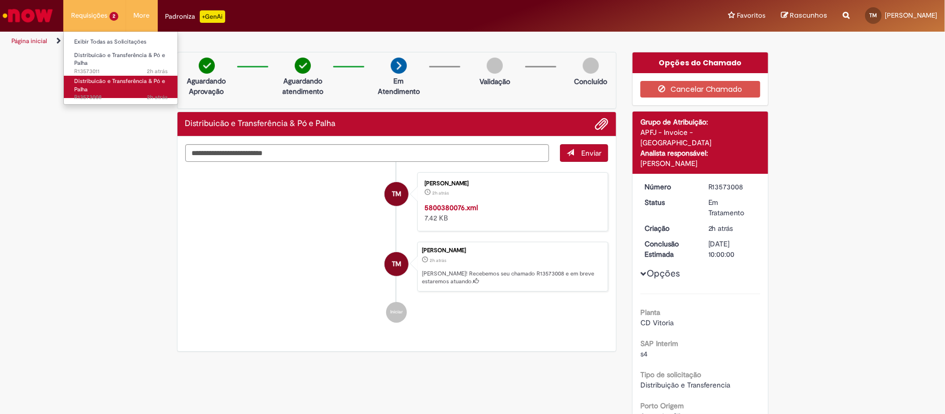
click at [121, 81] on span "Distribuicão e Transferência & Pó e Palha" at bounding box center [119, 85] width 91 height 16
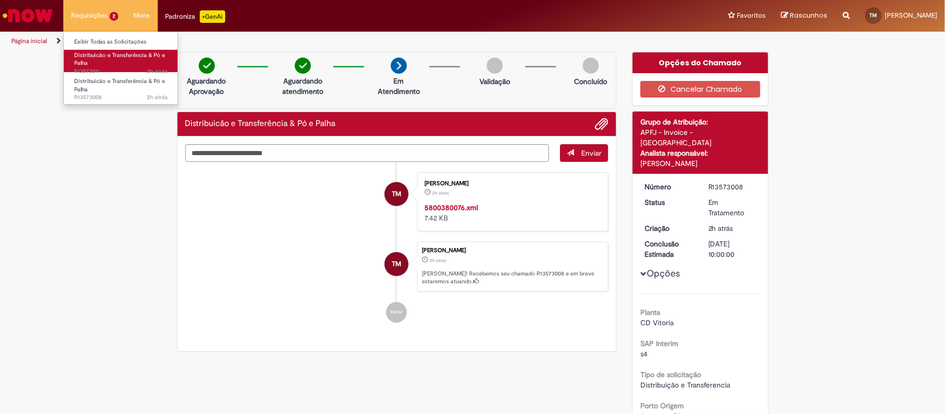
click at [104, 59] on link "Distribuicão e Transferência & Pó e Palha 2h atrás 2 horas atrás R13573011" at bounding box center [121, 61] width 114 height 22
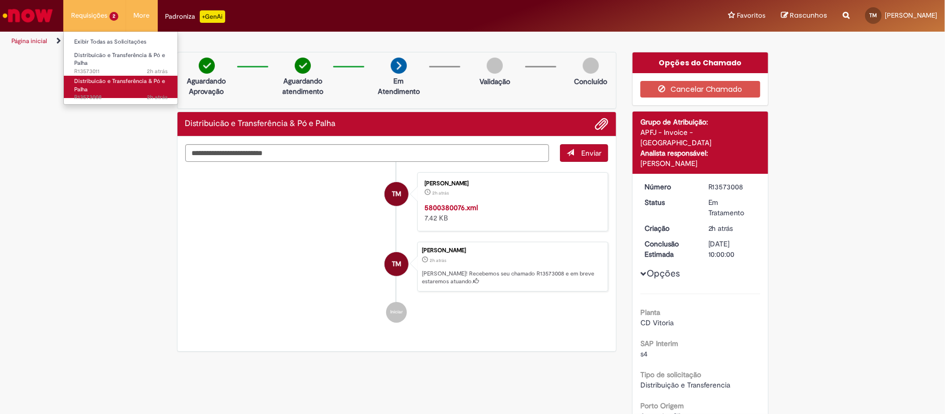
click at [116, 83] on span "Distribuicão e Transferência & Pó e Palha" at bounding box center [119, 85] width 91 height 16
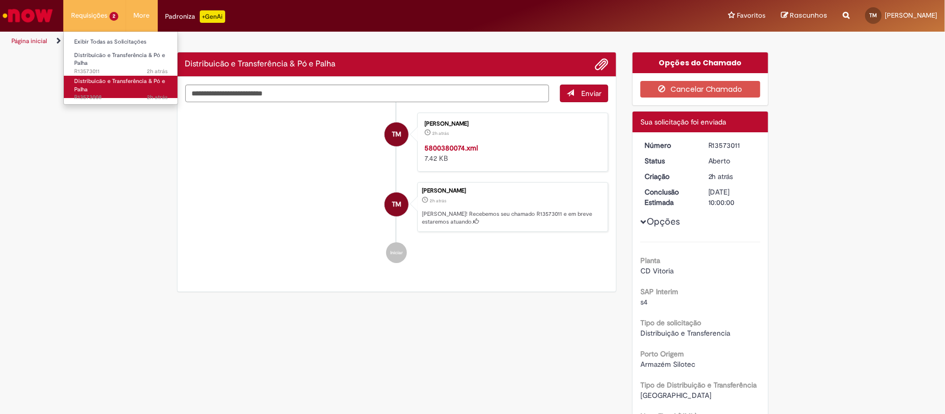
click at [115, 81] on span "Distribuicão e Transferência & Pó e Palha" at bounding box center [119, 85] width 91 height 16
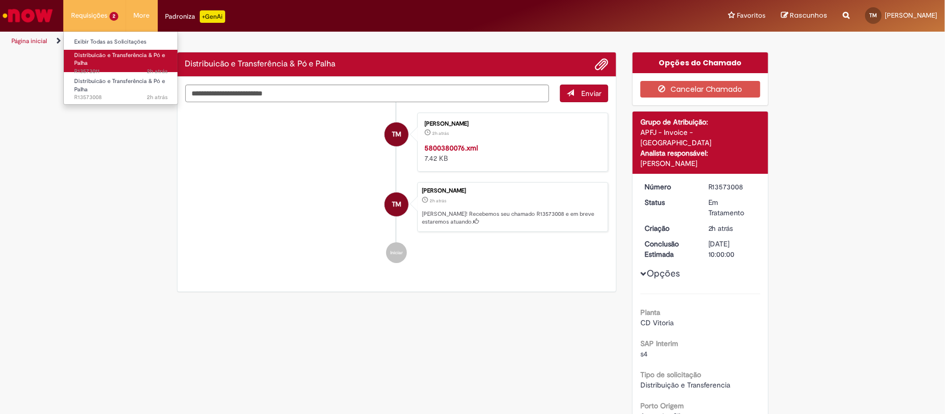
click at [107, 61] on link "Distribuicão e Transferência & Pó e Palha 2h atrás 2 horas atrás R13573011" at bounding box center [121, 61] width 114 height 22
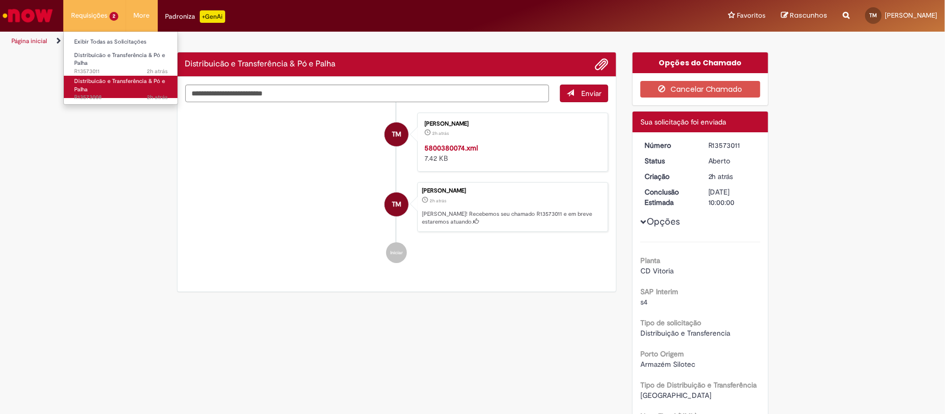
click at [115, 86] on link "Distribuicão e Transferência & Pó e Palha 2h atrás 2 horas atrás R13573008" at bounding box center [121, 87] width 114 height 22
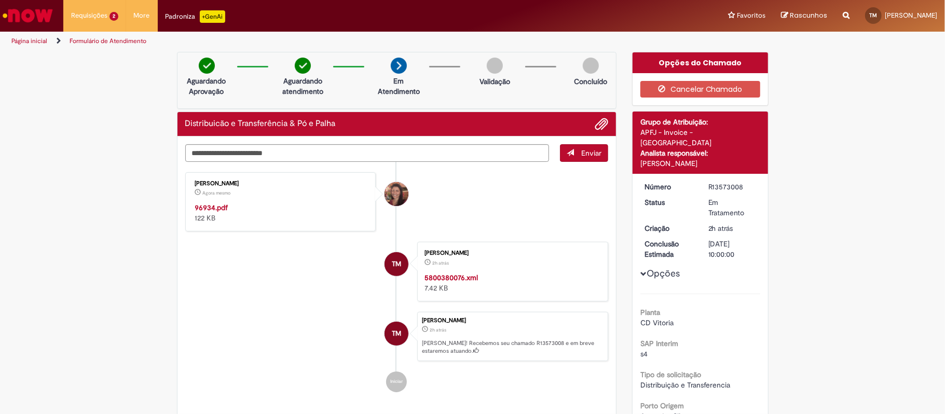
click at [215, 208] on strong "96934.pdf" at bounding box center [211, 207] width 33 height 9
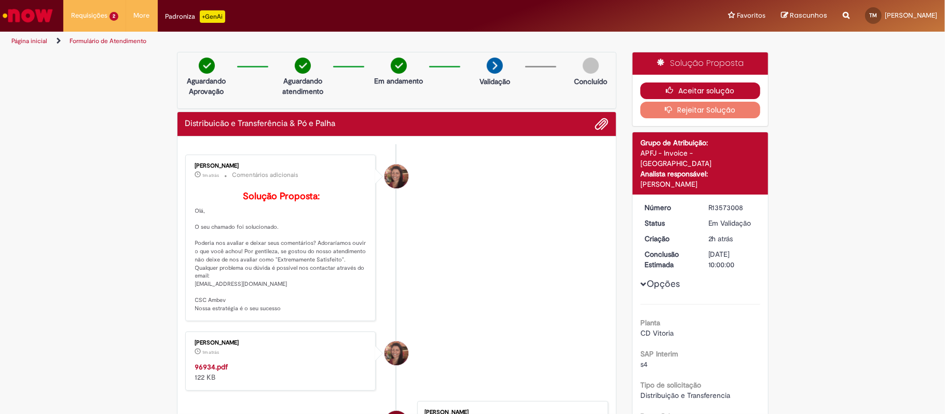
click at [688, 86] on button "Aceitar solução" at bounding box center [701, 91] width 120 height 17
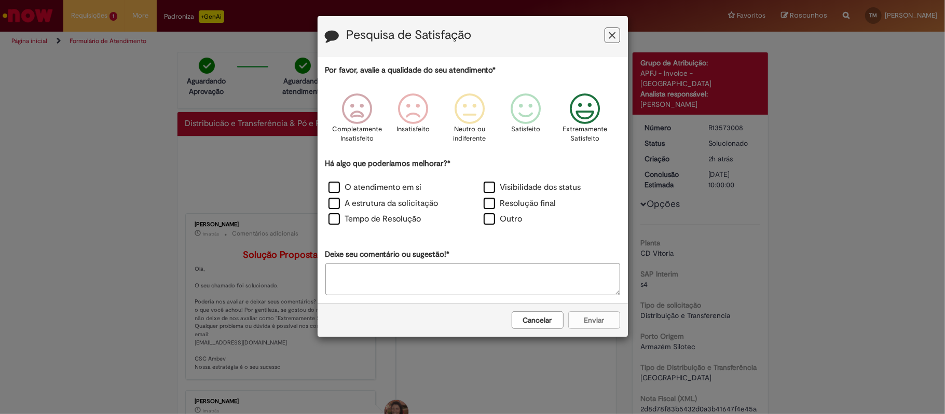
click at [588, 113] on icon "Feedback" at bounding box center [584, 108] width 39 height 31
click at [415, 205] on label "A estrutura da solicitação" at bounding box center [384, 204] width 110 height 12
click at [601, 324] on button "Enviar" at bounding box center [594, 320] width 52 height 18
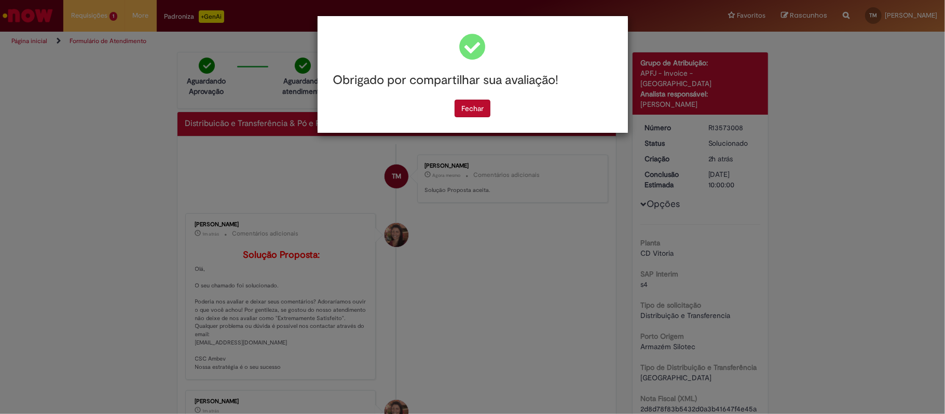
click at [459, 99] on div "Obrigado por compartilhar sua avaliação!" at bounding box center [472, 80] width 295 height 38
click at [480, 112] on button "Fechar" at bounding box center [473, 109] width 36 height 18
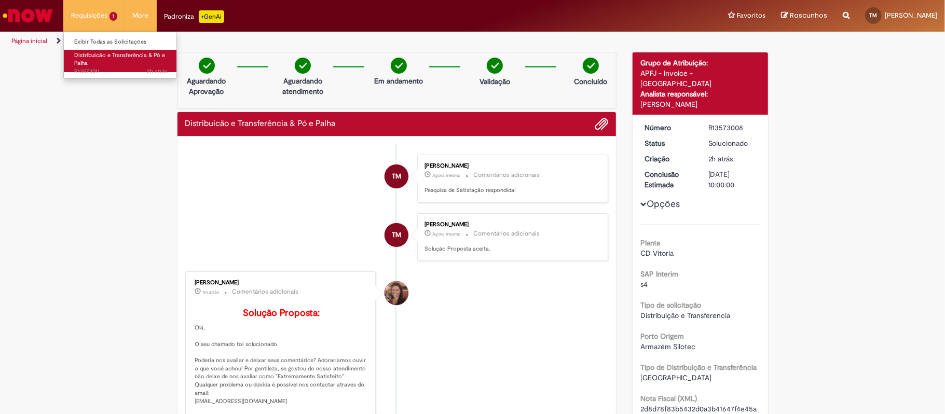
click at [108, 62] on link "Distribuicão e Transferência & Pó e Palha 2h atrás 2 horas atrás R13573011" at bounding box center [121, 61] width 114 height 22
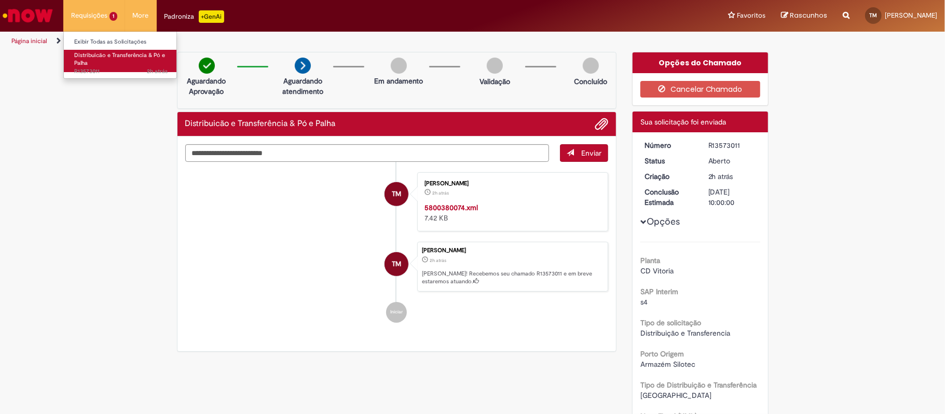
click at [119, 73] on span "2h atrás 2 horas atrás R13573011" at bounding box center [120, 71] width 93 height 8
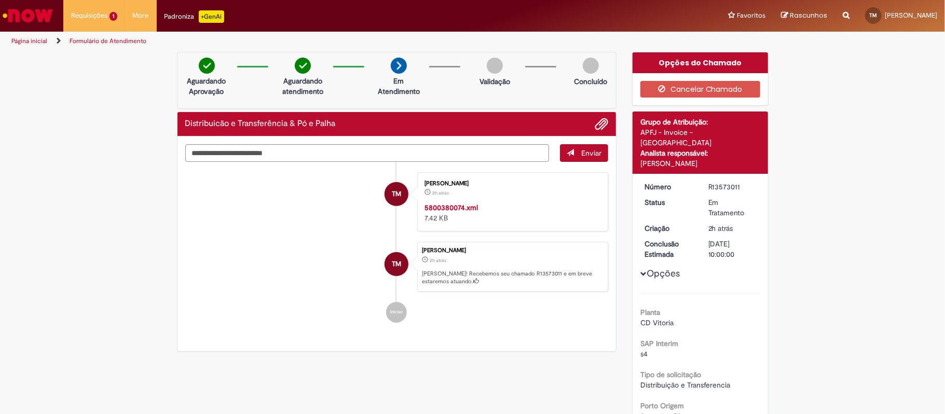
click at [470, 209] on strong "5800380074.xml" at bounding box center [451, 207] width 53 height 9
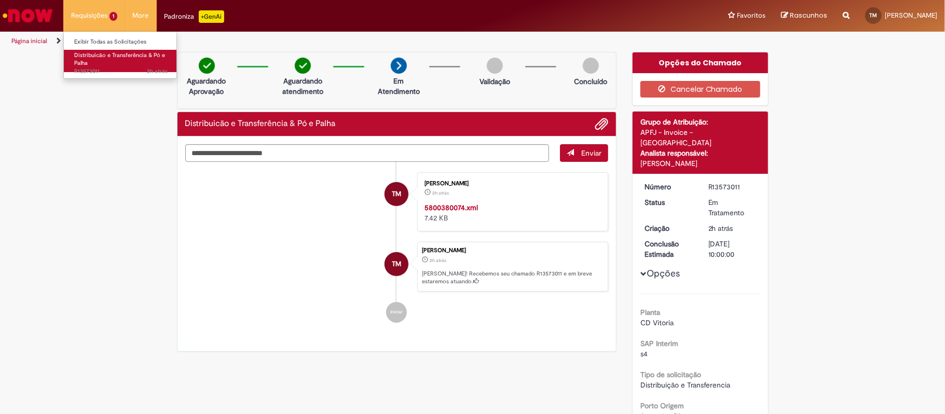
click at [108, 53] on span "Distribuicão e Transferência & Pó e Palha" at bounding box center [119, 59] width 91 height 16
click at [137, 57] on span "Distribuicão e Transferência & Pó e Palha" at bounding box center [119, 59] width 91 height 16
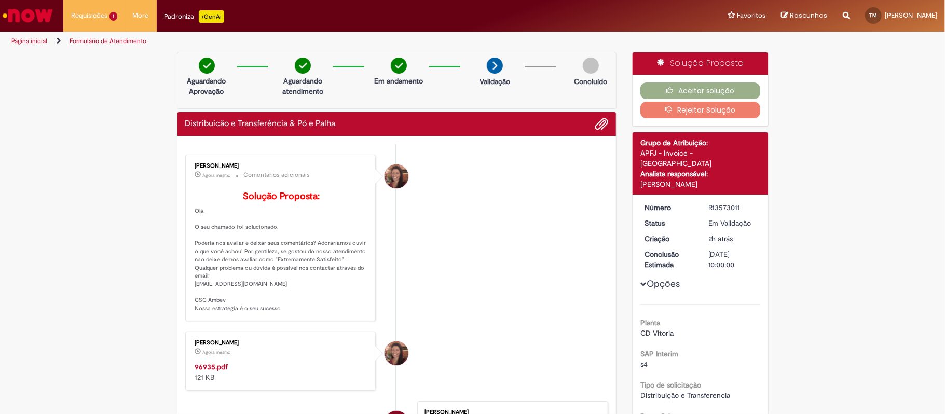
click at [192, 376] on div "[PERSON_NAME] Agora mesmo Agora mesmo 96935.pdf 121 KB" at bounding box center [280, 361] width 185 height 53
click at [204, 372] on strong "96935.pdf" at bounding box center [211, 366] width 33 height 9
click at [688, 88] on button "Aceitar solução" at bounding box center [701, 91] width 120 height 17
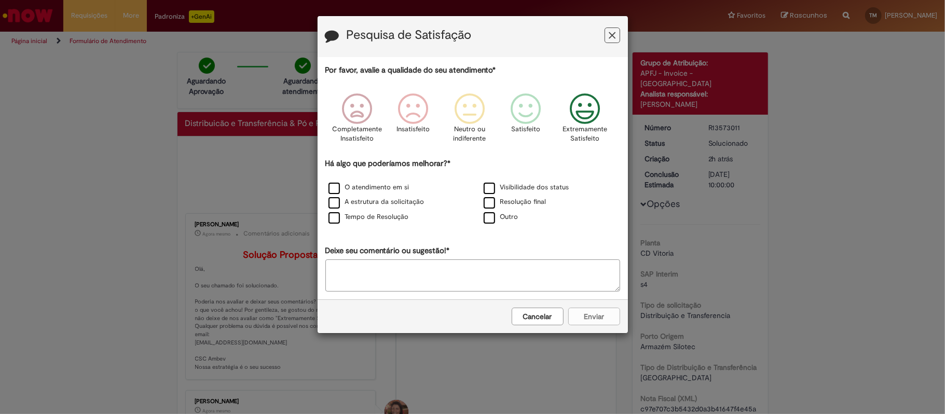
click at [581, 118] on icon "Feedback" at bounding box center [584, 108] width 39 height 31
click at [386, 206] on label "A estrutura da solicitação" at bounding box center [377, 202] width 96 height 10
click at [616, 318] on button "Enviar" at bounding box center [594, 317] width 52 height 18
